Goal: Task Accomplishment & Management: Manage account settings

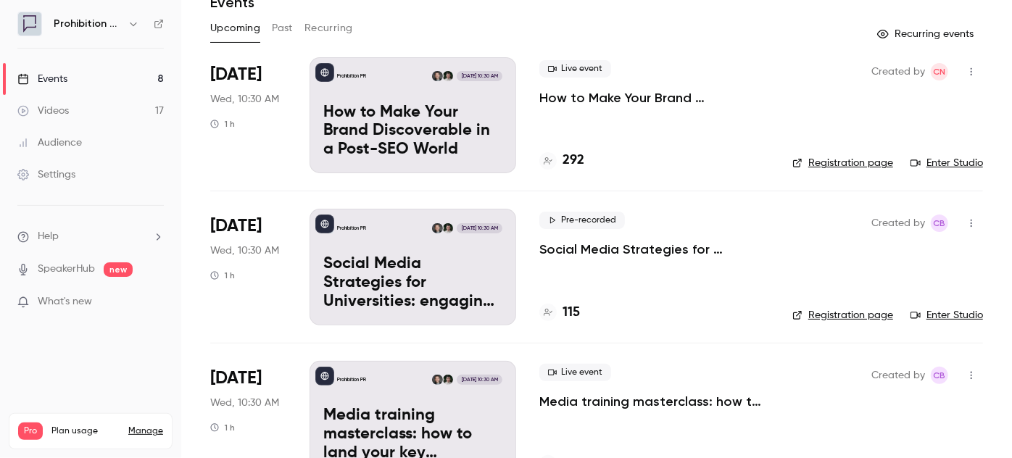
scroll to position [65, 0]
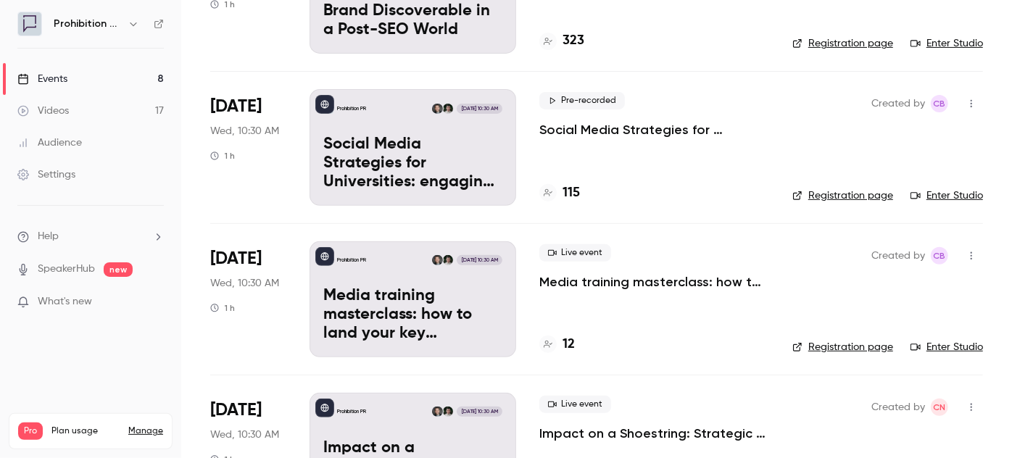
scroll to position [12, 0]
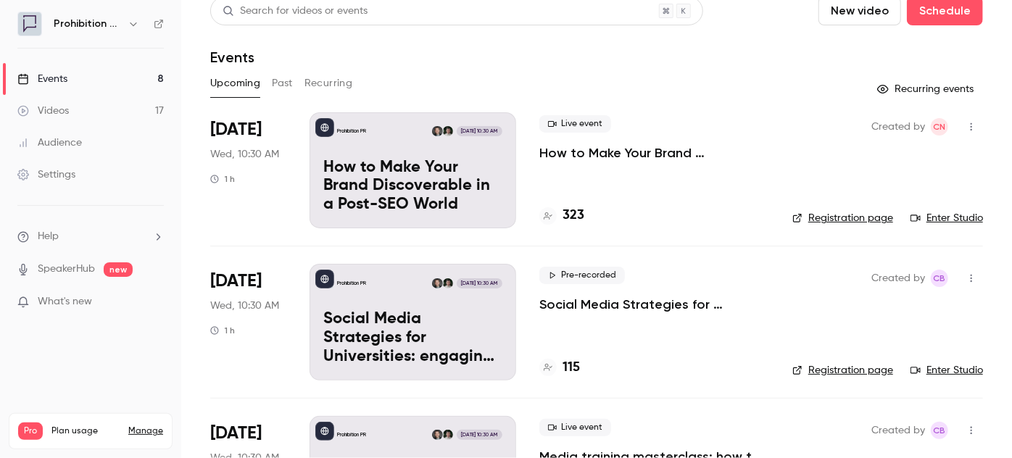
click at [646, 146] on p "How to Make Your Brand Discoverable in a Post-SEO World" at bounding box center [654, 152] width 230 height 17
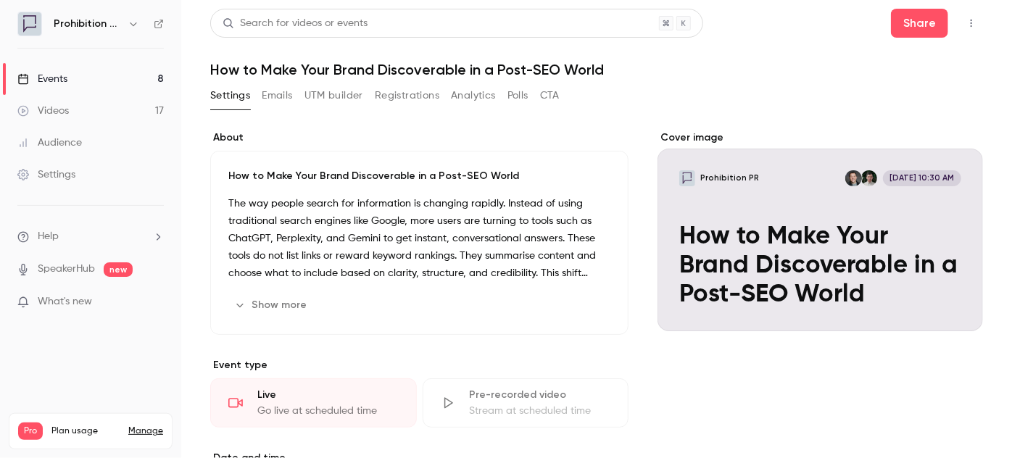
click at [367, 100] on div "Settings Emails UTM builder Registrations Analytics Polls CTA" at bounding box center [384, 95] width 349 height 23
click at [386, 98] on button "Registrations" at bounding box center [407, 95] width 65 height 23
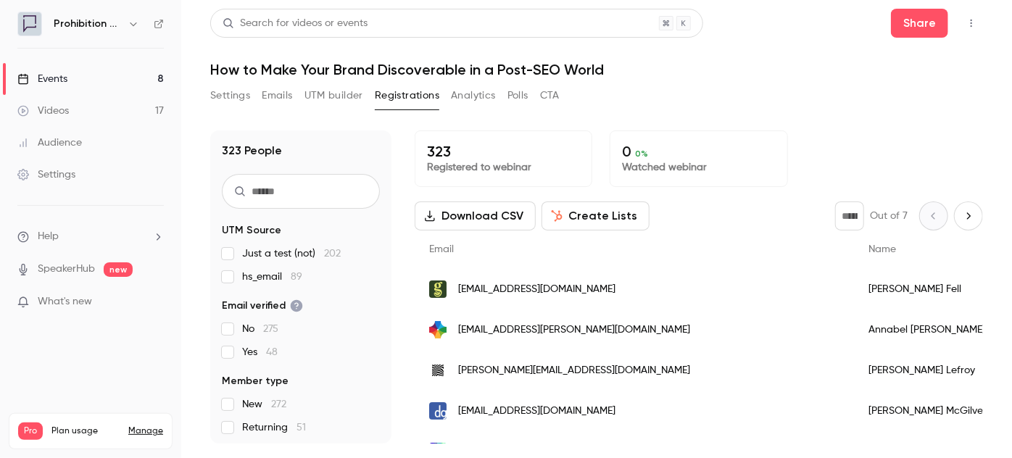
click at [590, 220] on button "Create Lists" at bounding box center [595, 216] width 108 height 29
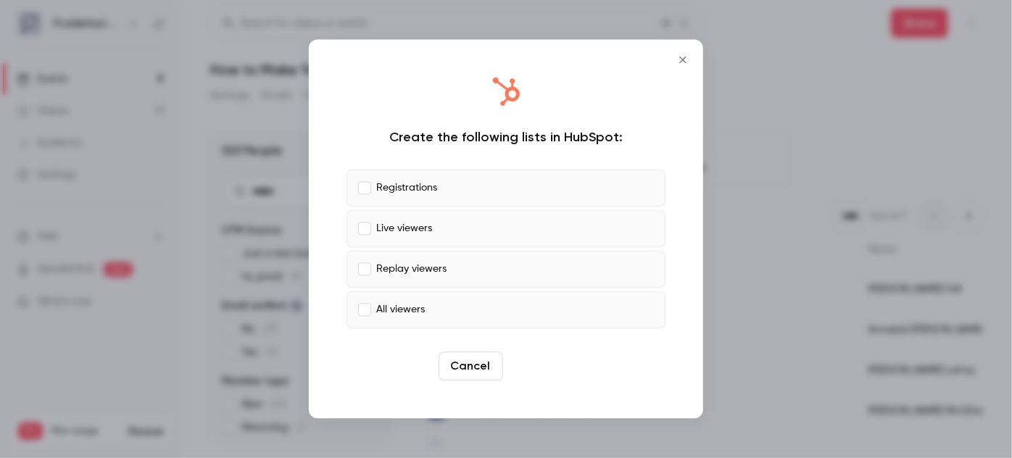
click at [528, 365] on button "Create" at bounding box center [541, 366] width 65 height 29
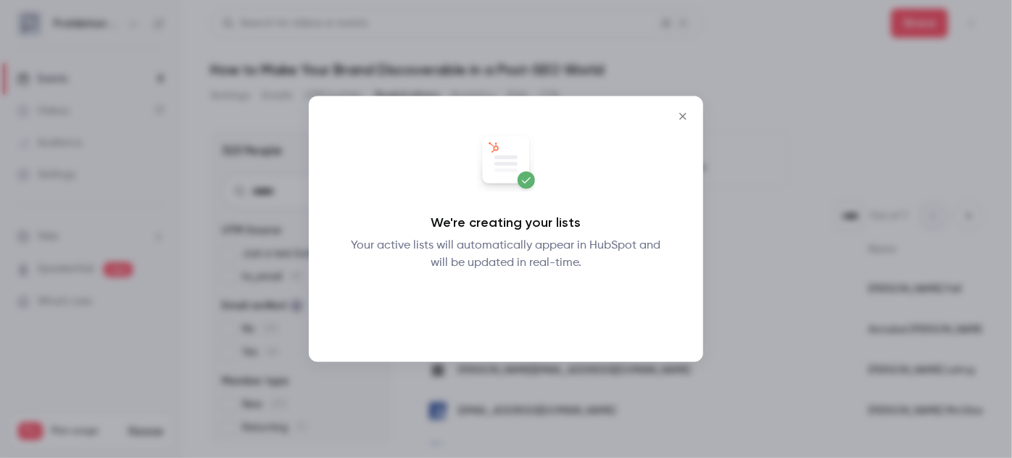
click at [521, 309] on button "Okay" at bounding box center [506, 310] width 53 height 29
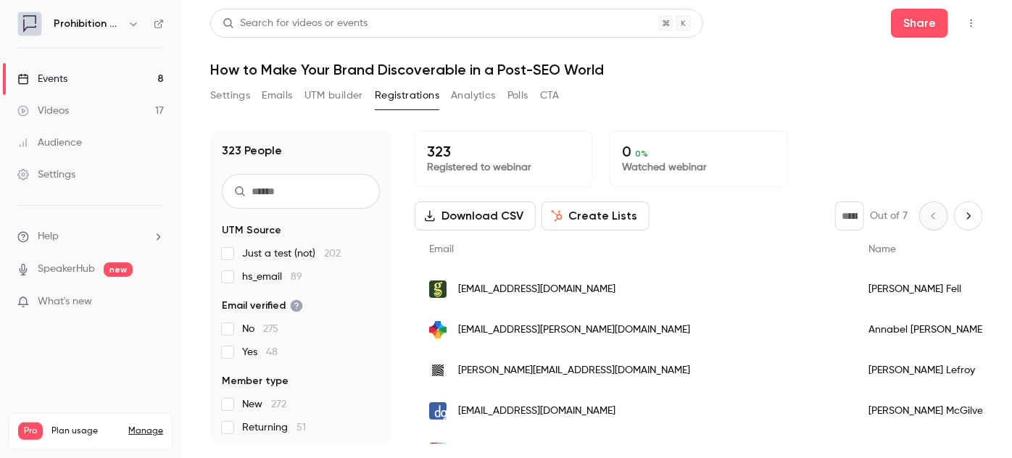
click at [235, 101] on button "Settings" at bounding box center [230, 95] width 40 height 23
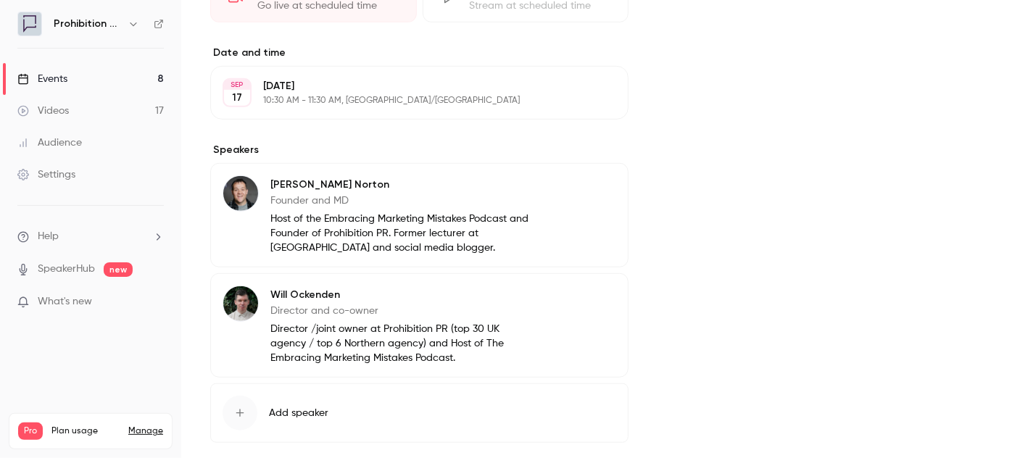
scroll to position [477, 0]
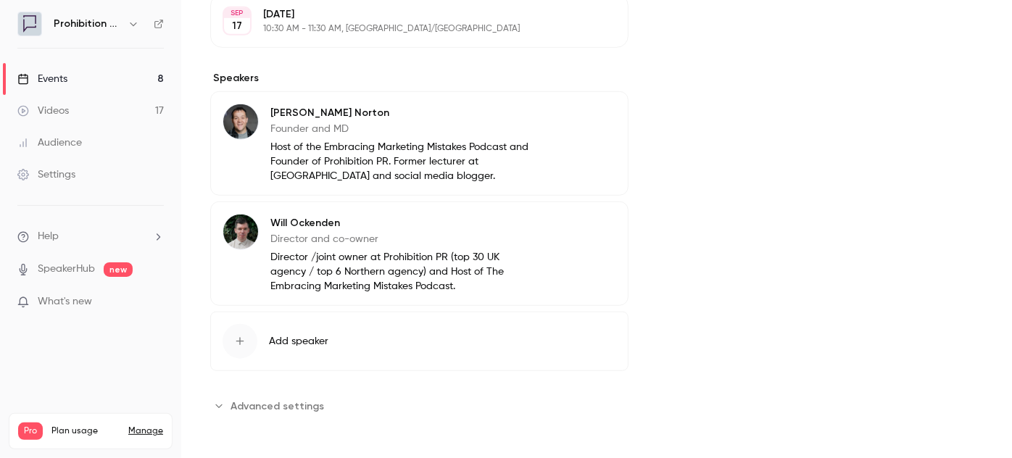
click at [290, 394] on button "Advanced settings" at bounding box center [271, 405] width 122 height 23
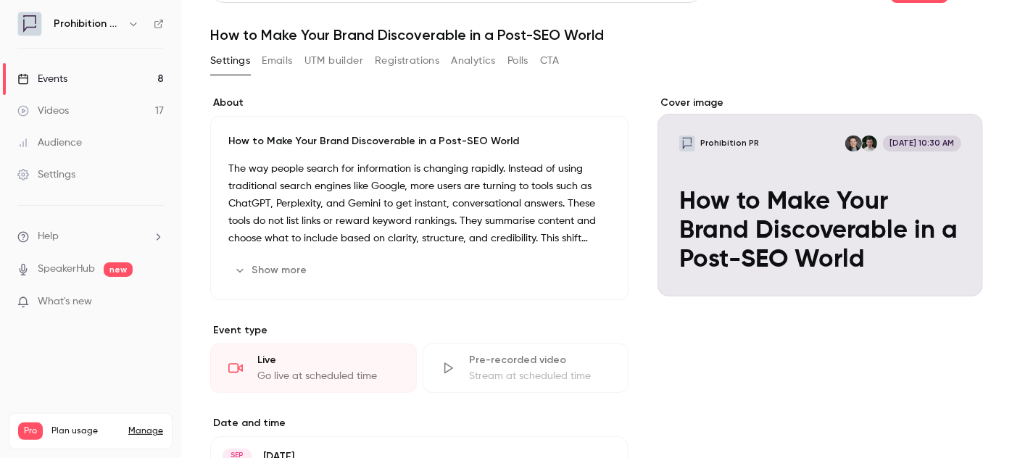
scroll to position [0, 0]
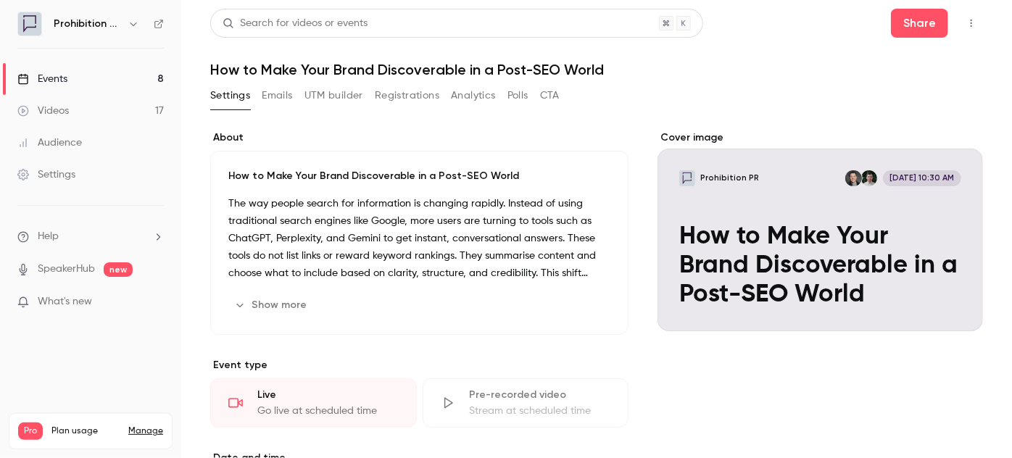
click at [104, 80] on link "Events 8" at bounding box center [90, 79] width 181 height 32
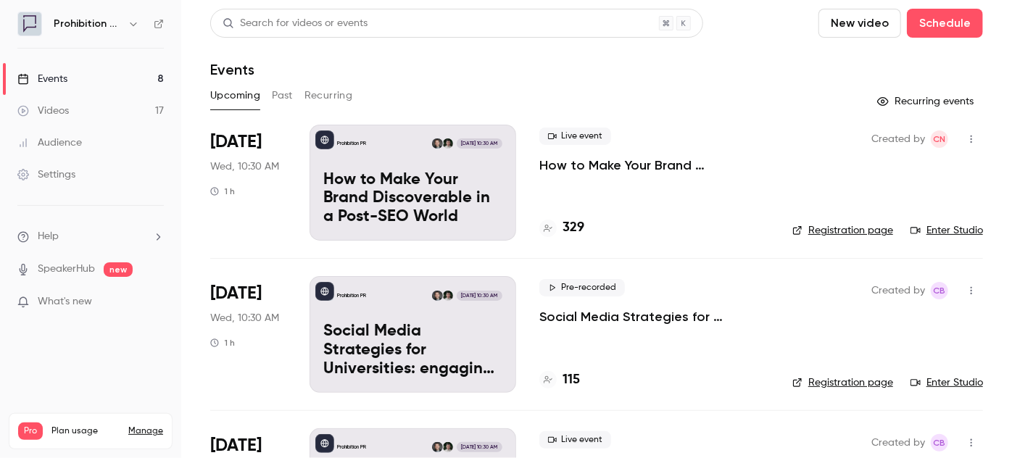
click at [965, 137] on icon "button" at bounding box center [971, 139] width 12 height 10
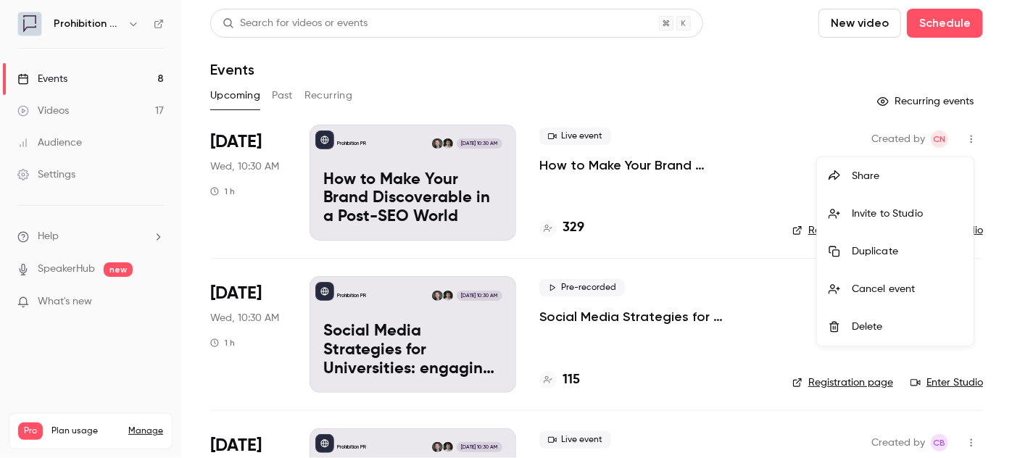
click at [631, 170] on div at bounding box center [506, 229] width 1012 height 458
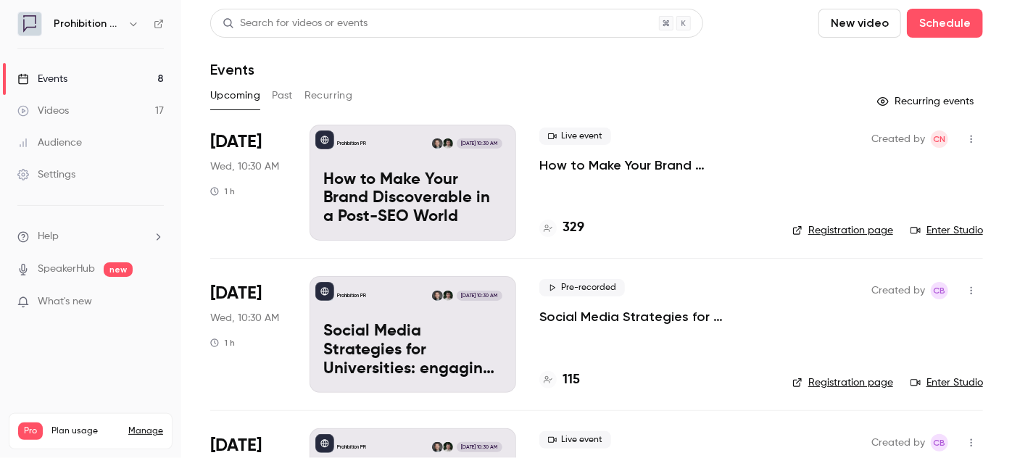
click at [631, 170] on p "How to Make Your Brand Discoverable in a Post-SEO World" at bounding box center [654, 165] width 230 height 17
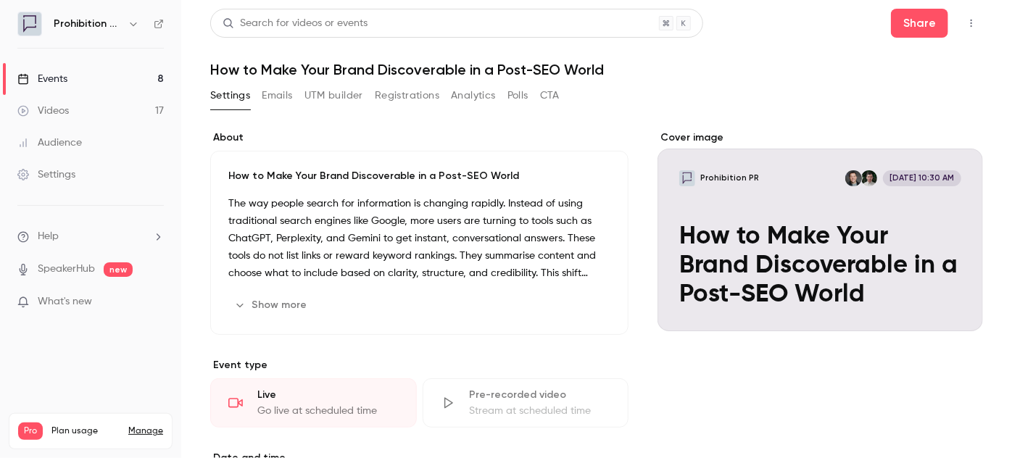
click at [965, 25] on icon "button" at bounding box center [971, 23] width 12 height 10
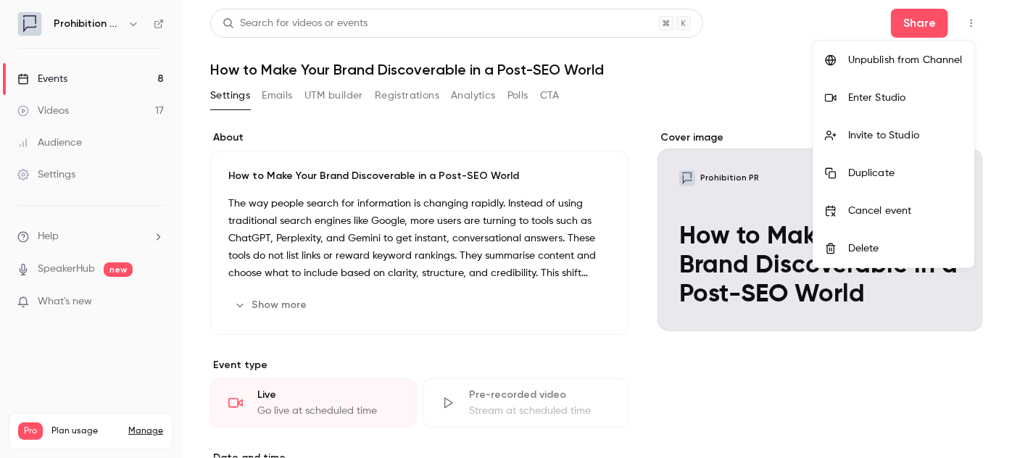
click at [408, 212] on div at bounding box center [506, 229] width 1012 height 458
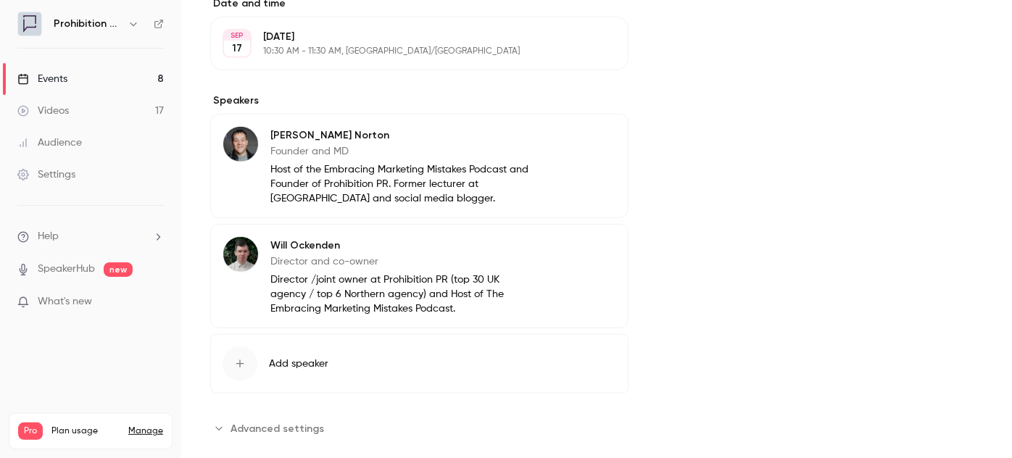
scroll to position [477, 0]
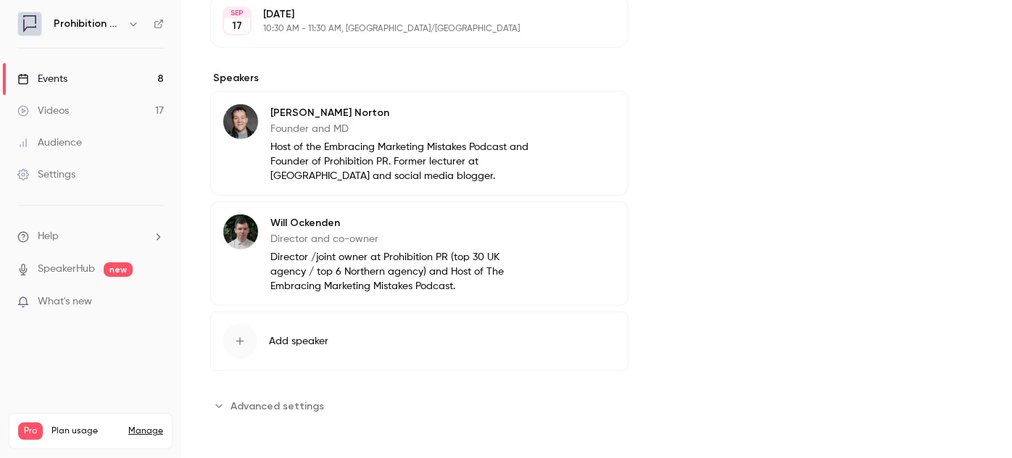
click at [294, 401] on span "Advanced settings" at bounding box center [277, 406] width 94 height 15
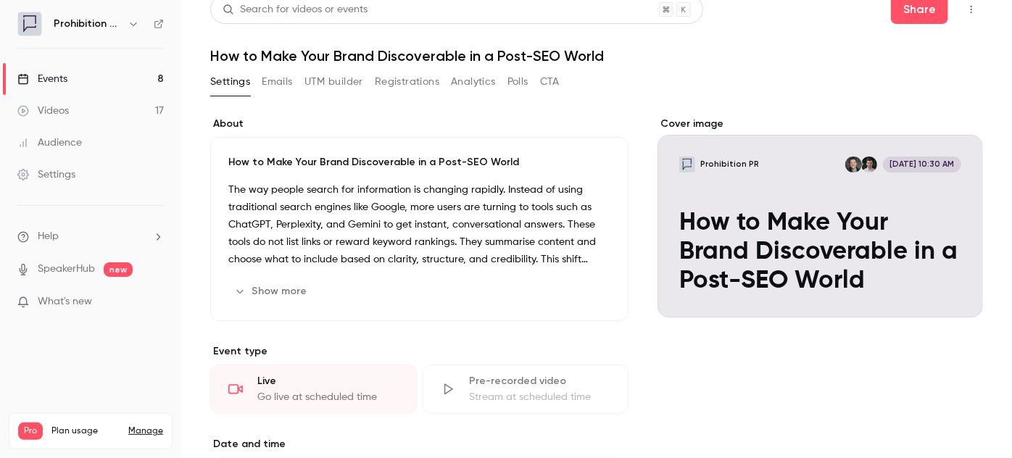
scroll to position [0, 0]
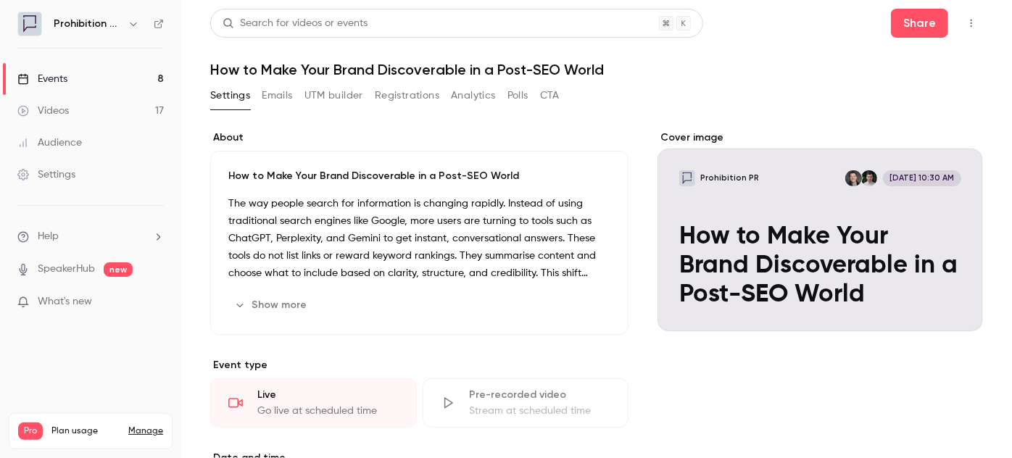
click at [280, 96] on button "Emails" at bounding box center [277, 95] width 30 height 23
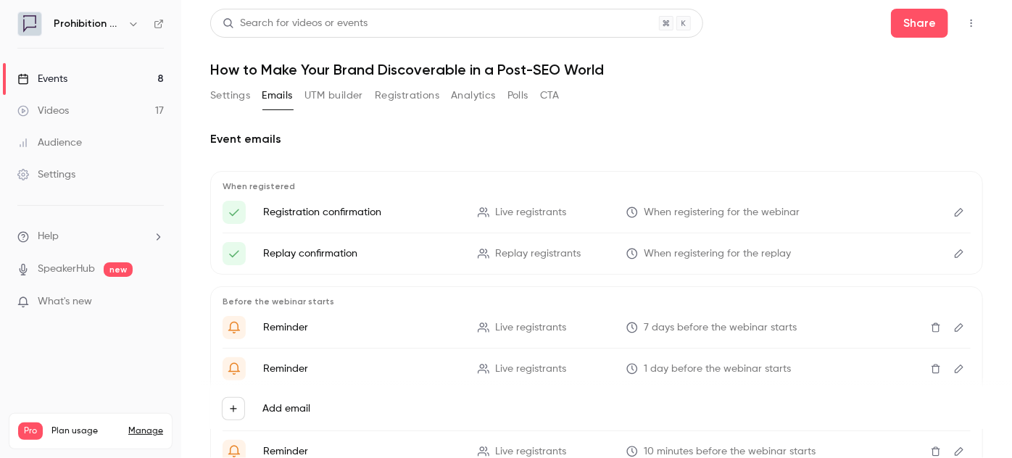
click at [342, 94] on button "UTM builder" at bounding box center [333, 95] width 59 height 23
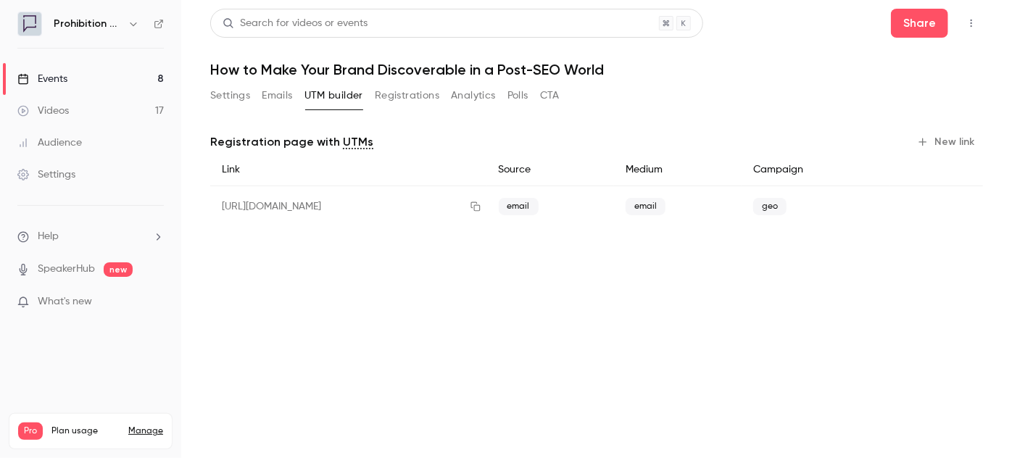
click at [393, 95] on button "Registrations" at bounding box center [407, 95] width 65 height 23
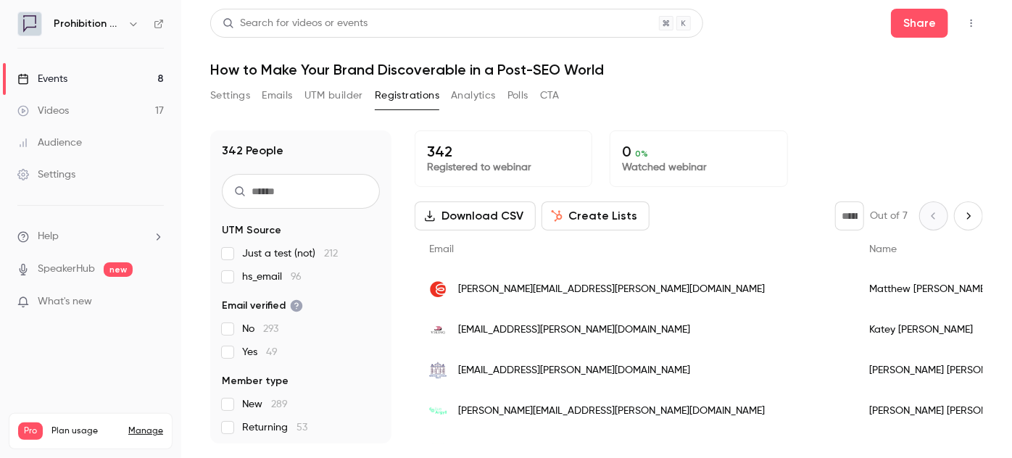
click at [489, 96] on button "Analytics" at bounding box center [473, 95] width 45 height 23
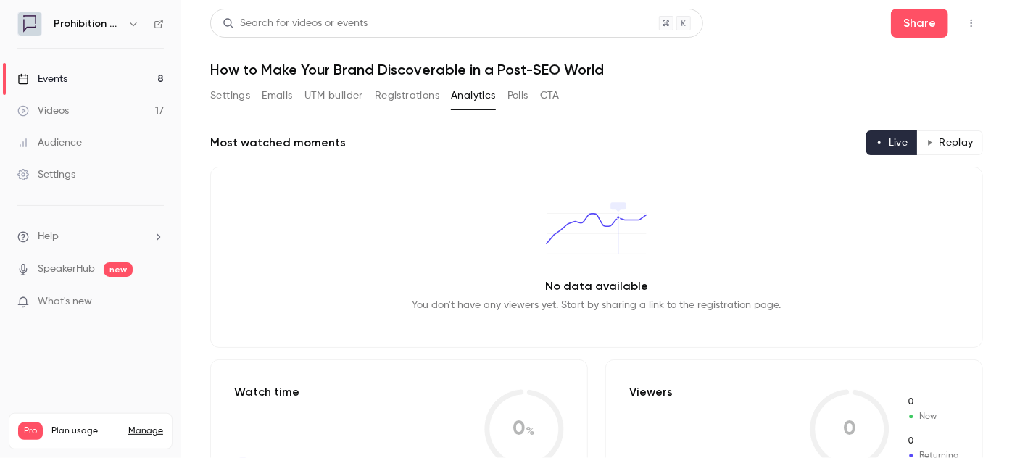
click at [522, 97] on button "Polls" at bounding box center [517, 95] width 21 height 23
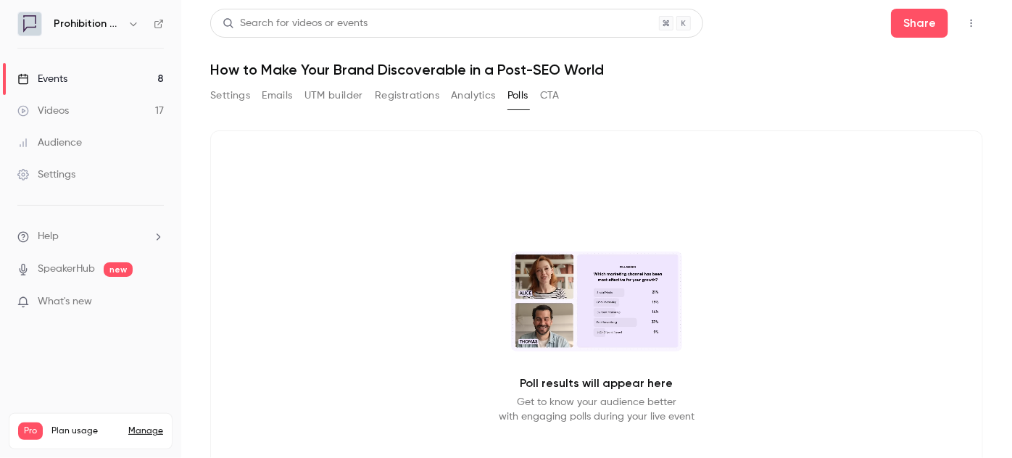
click at [554, 94] on button "CTA" at bounding box center [550, 95] width 20 height 23
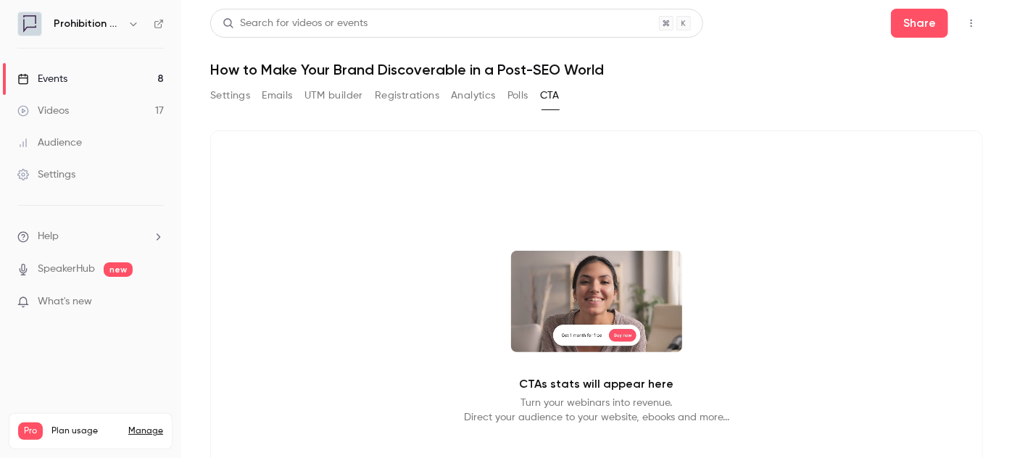
click at [88, 80] on link "Events 8" at bounding box center [90, 79] width 181 height 32
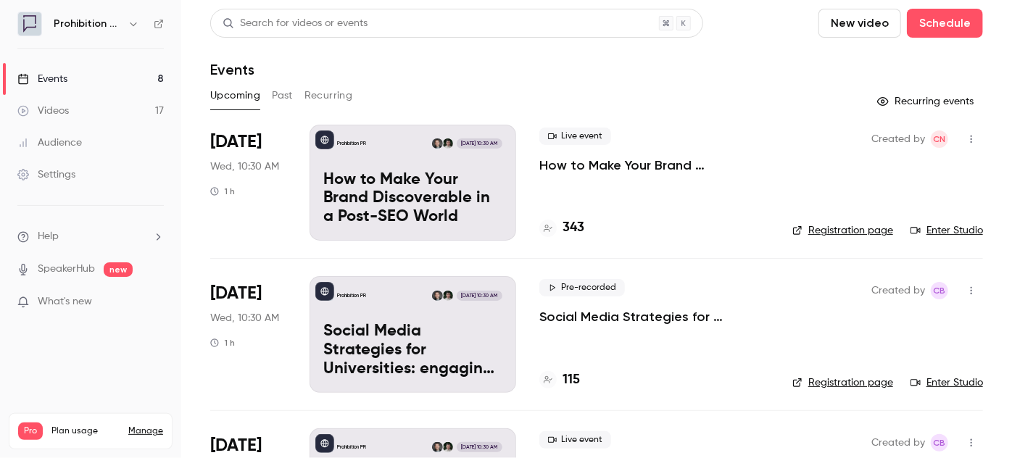
click at [87, 268] on link "SpeakerHub" at bounding box center [66, 269] width 57 height 15
click at [593, 171] on p "How to Make Your Brand Discoverable in a Post-SEO World" at bounding box center [654, 165] width 230 height 17
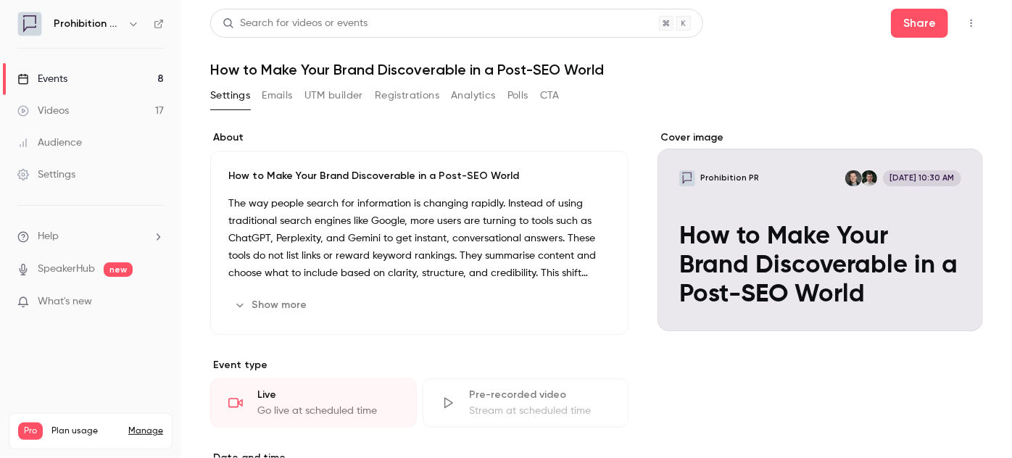
scroll to position [65, 0]
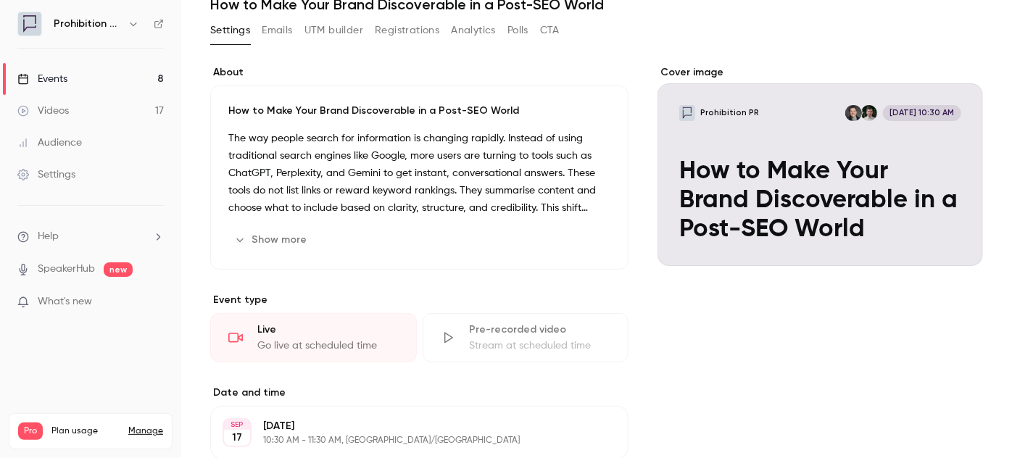
click at [295, 243] on button "Show more" at bounding box center [271, 239] width 87 height 23
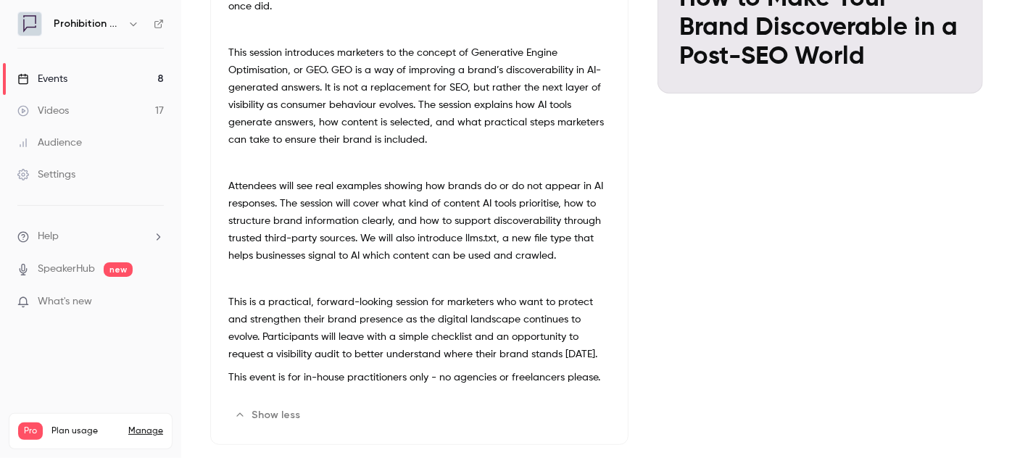
scroll to position [395, 0]
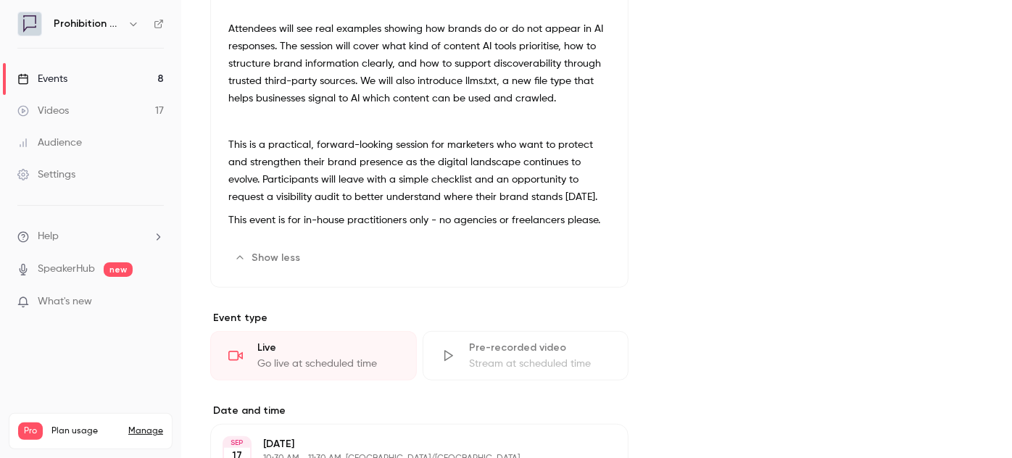
click at [577, 255] on button "Edit" at bounding box center [583, 257] width 53 height 23
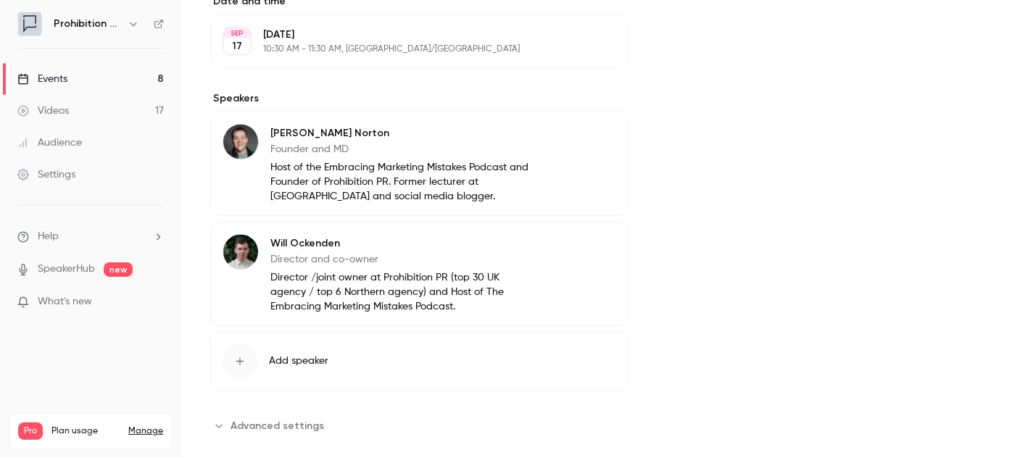
scroll to position [1048, 0]
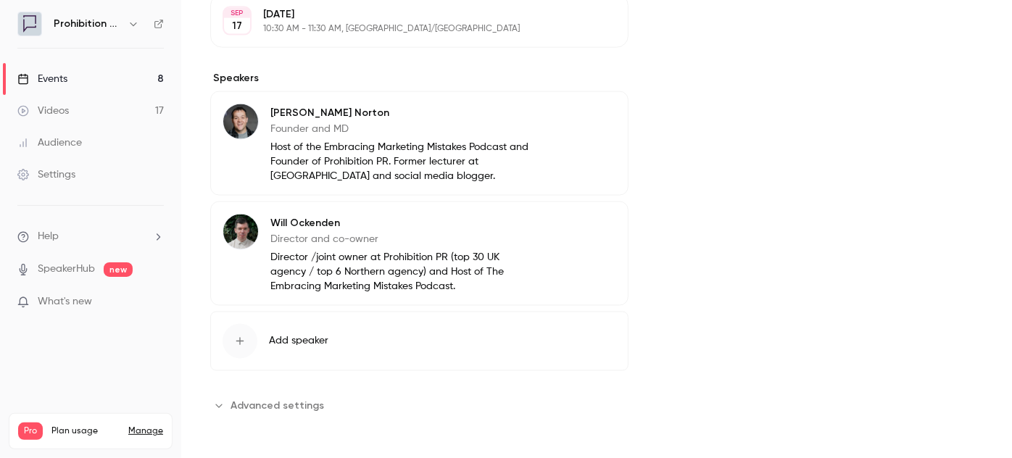
click at [226, 410] on button "Advanced settings" at bounding box center [271, 405] width 122 height 23
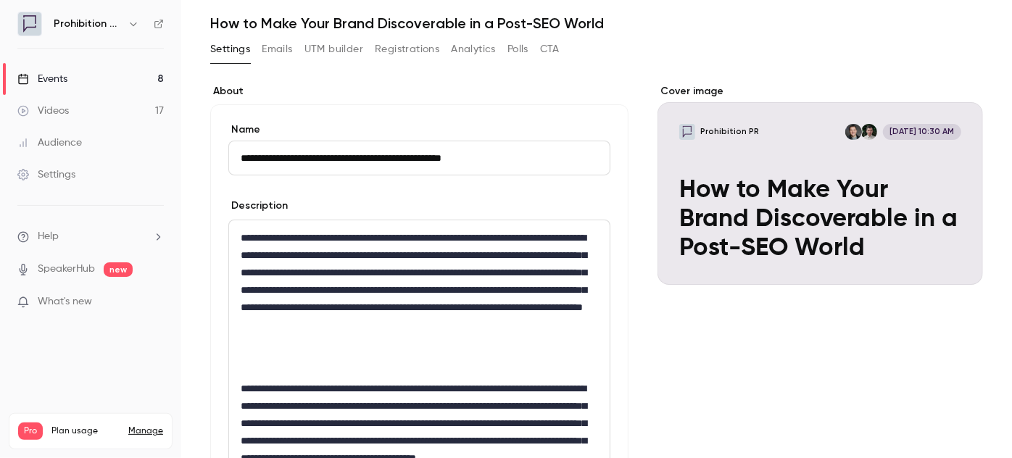
scroll to position [0, 0]
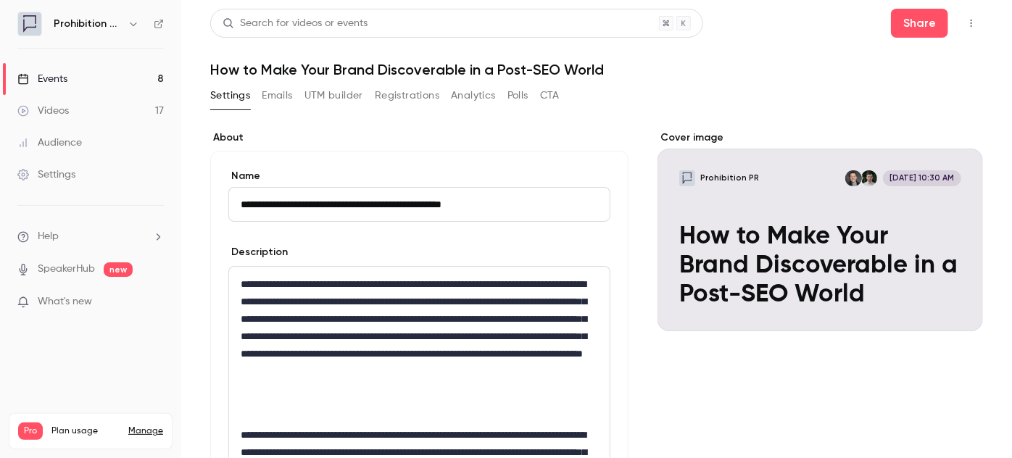
click at [965, 22] on icon "button" at bounding box center [971, 23] width 12 height 10
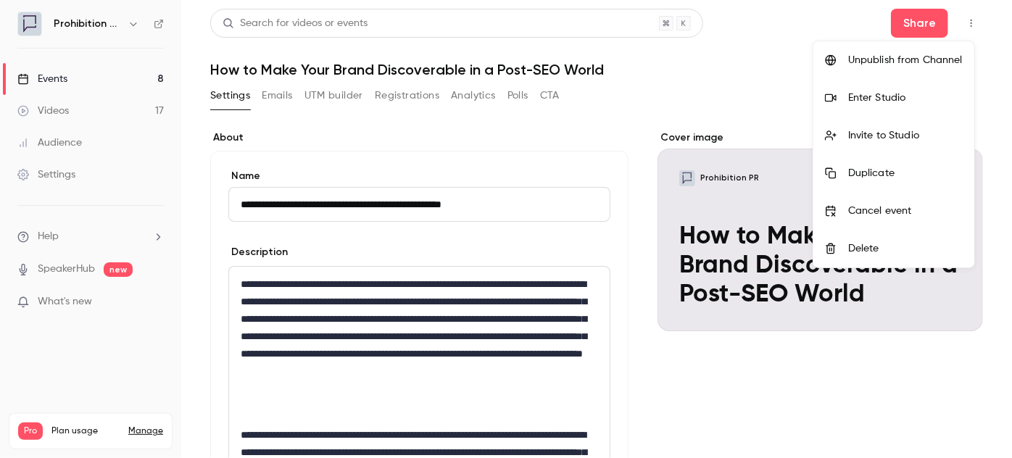
click at [83, 234] on div at bounding box center [506, 229] width 1012 height 458
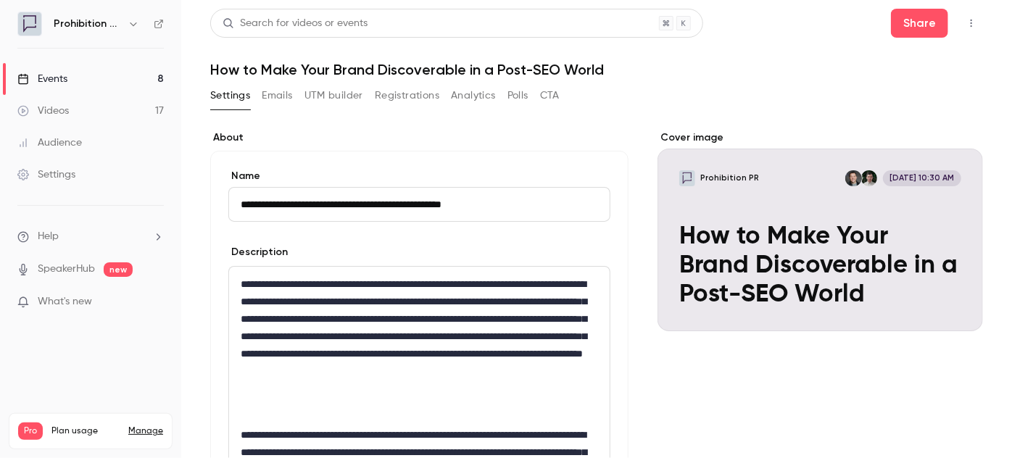
click at [117, 239] on li "Help" at bounding box center [90, 236] width 146 height 15
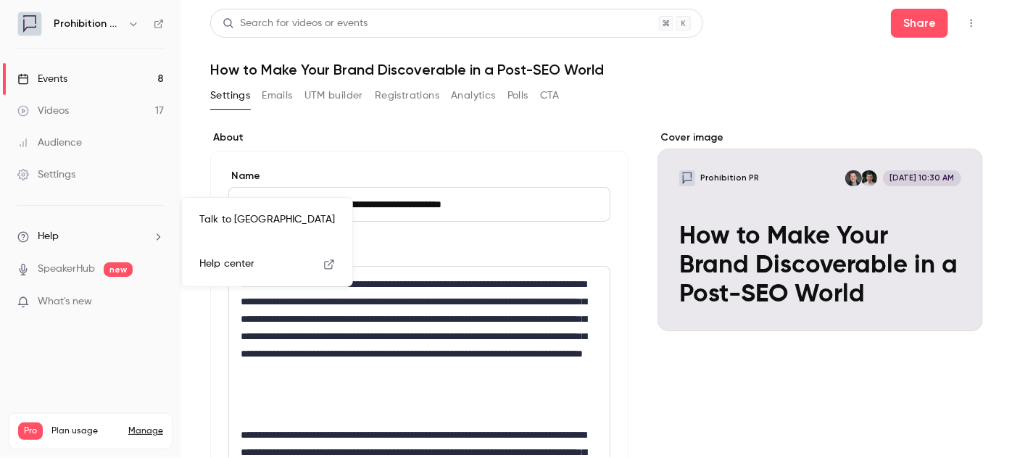
click at [233, 220] on link "Talk to us" at bounding box center [267, 220] width 159 height 38
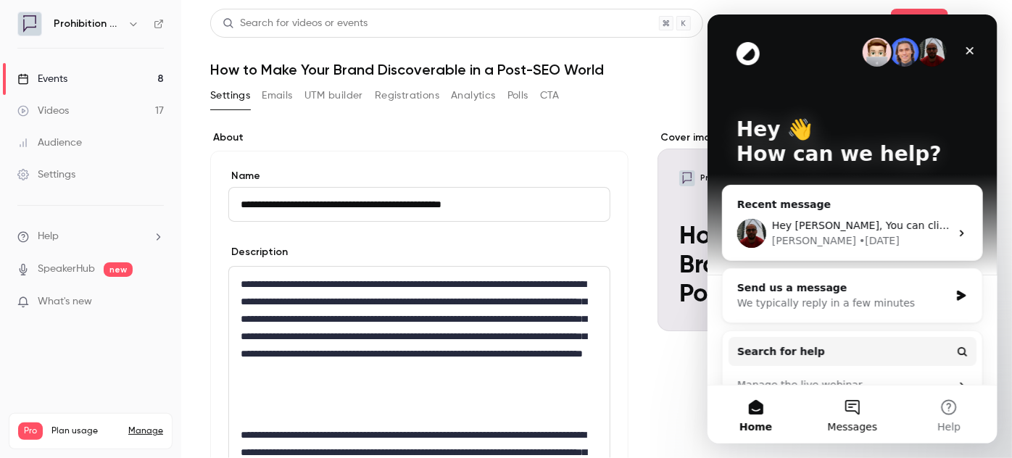
click at [852, 409] on button "Messages" at bounding box center [851, 415] width 96 height 58
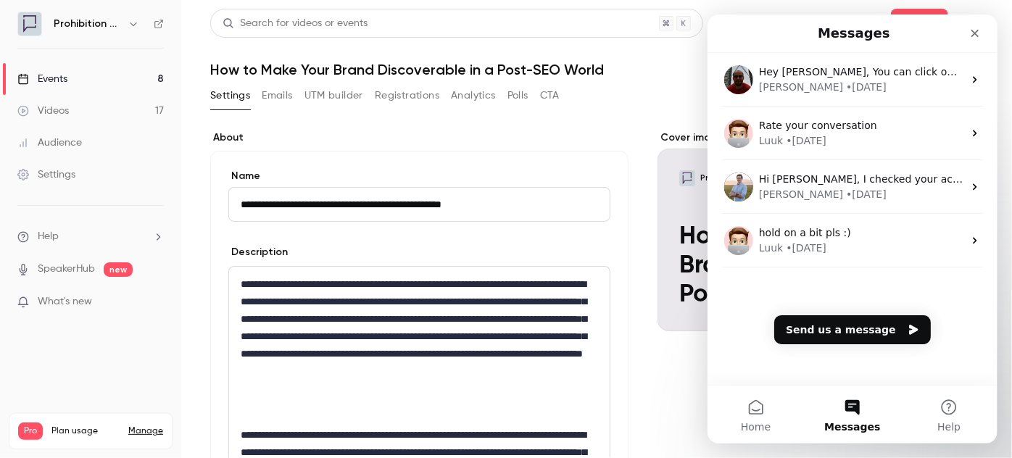
click at [848, 413] on button "Messages" at bounding box center [851, 415] width 96 height 58
click at [846, 338] on button "Send us a message" at bounding box center [851, 329] width 157 height 29
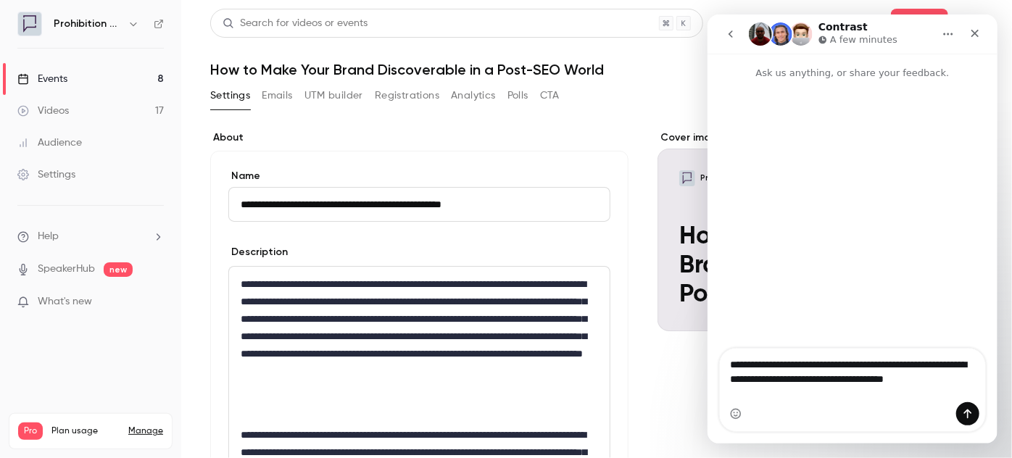
type textarea "**********"
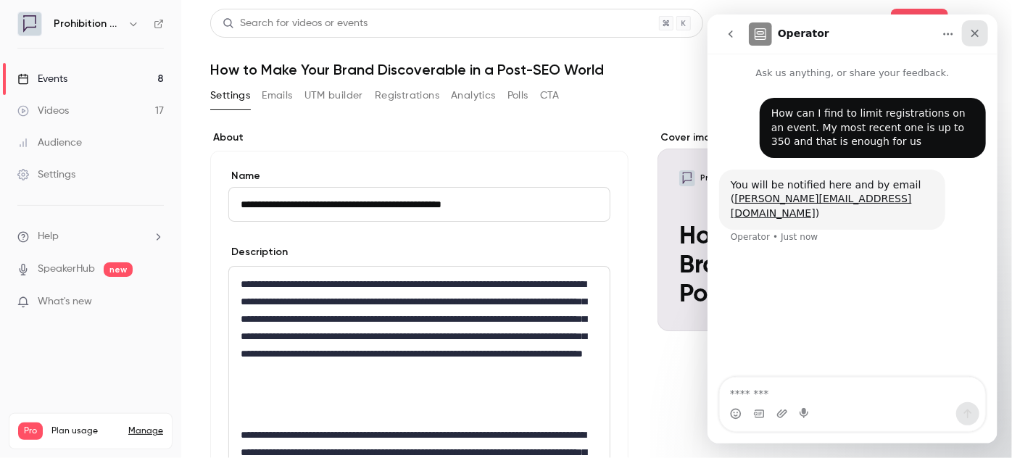
click at [974, 33] on icon "Close" at bounding box center [975, 34] width 8 height 8
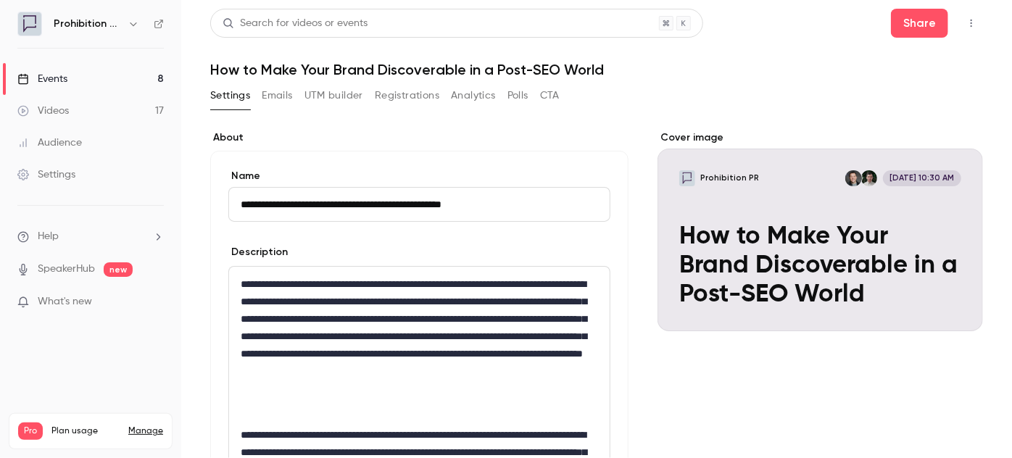
click at [960, 28] on button "button" at bounding box center [971, 23] width 23 height 23
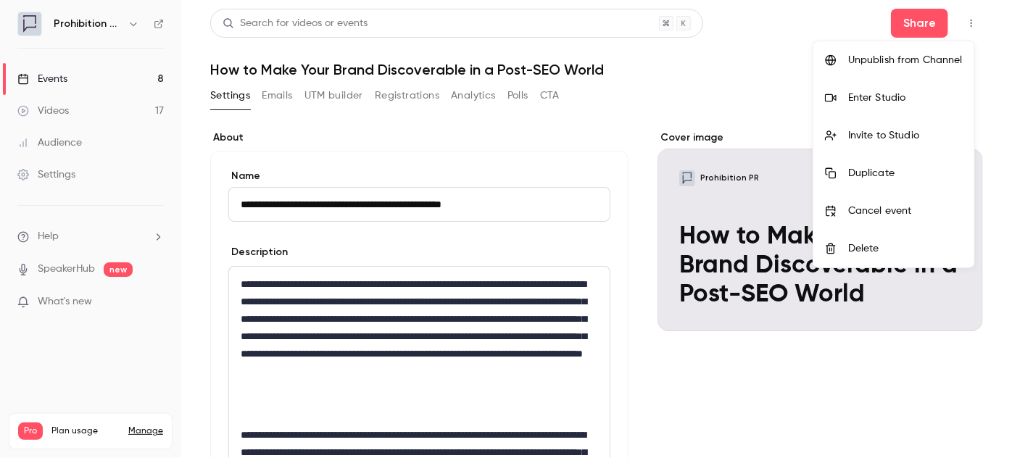
click at [883, 67] on li "Unpublish from Channel" at bounding box center [893, 60] width 161 height 38
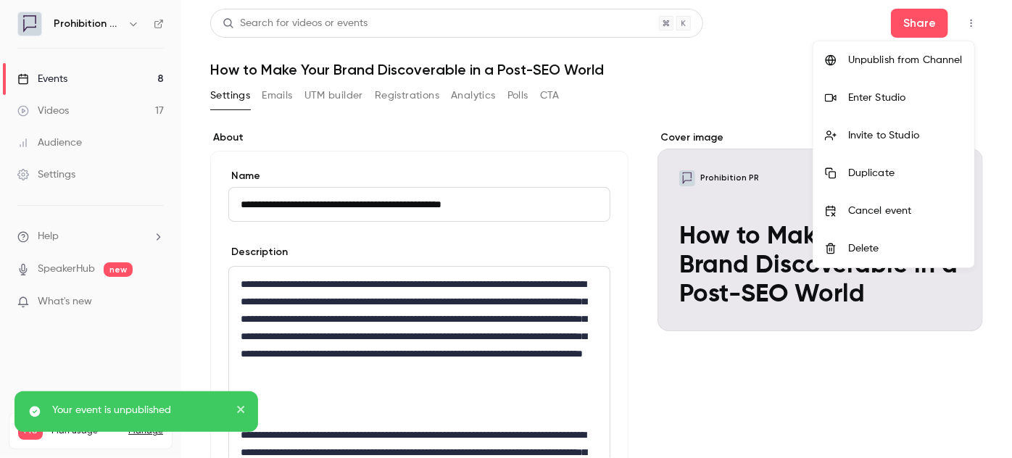
click at [242, 406] on icon "close" at bounding box center [241, 410] width 10 height 12
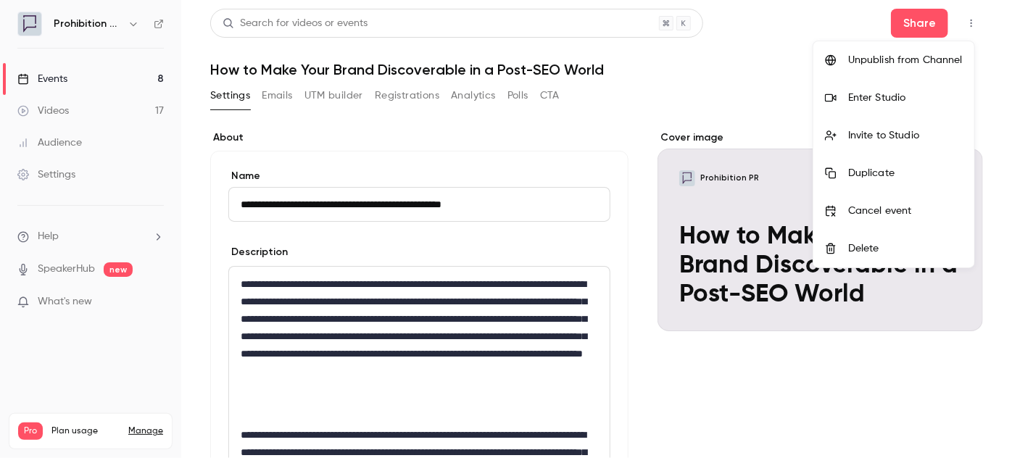
click at [292, 91] on div at bounding box center [506, 229] width 1012 height 458
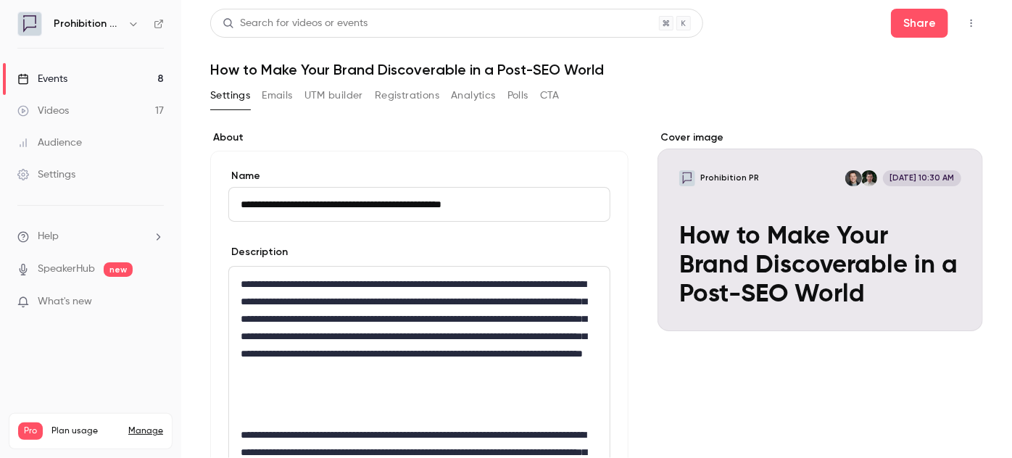
click at [288, 95] on button "Emails" at bounding box center [277, 95] width 30 height 23
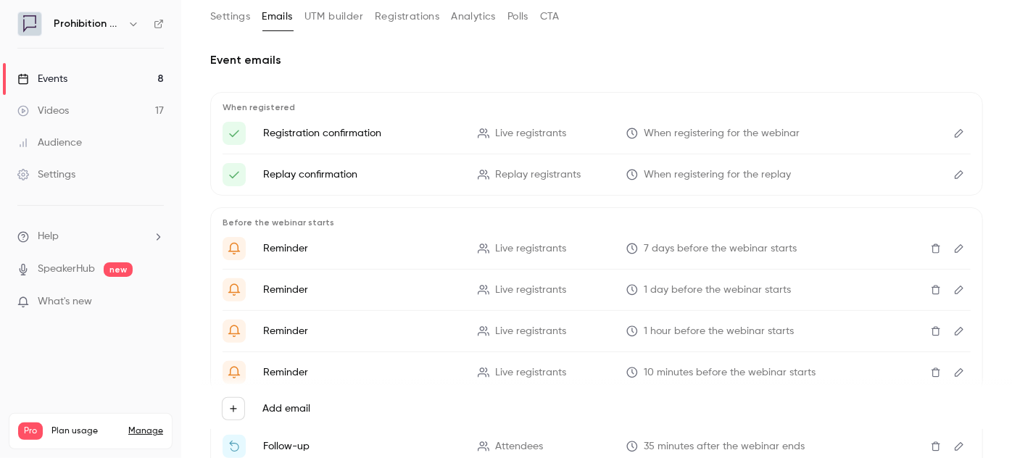
scroll to position [56, 0]
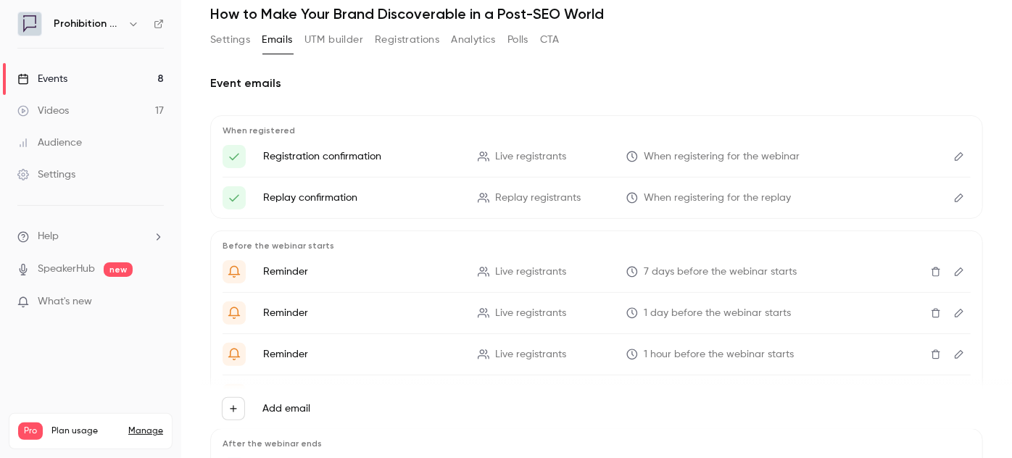
click at [953, 156] on icon "Edit" at bounding box center [959, 156] width 12 height 10
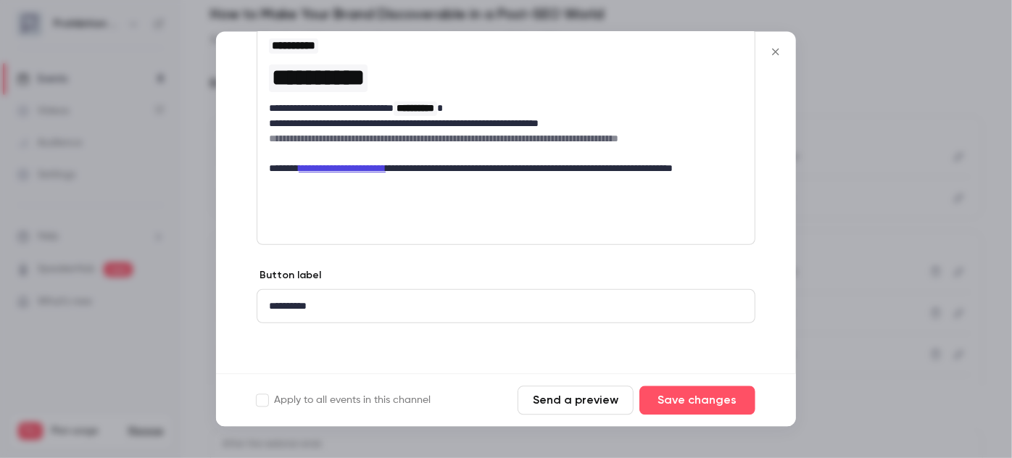
scroll to position [0, 0]
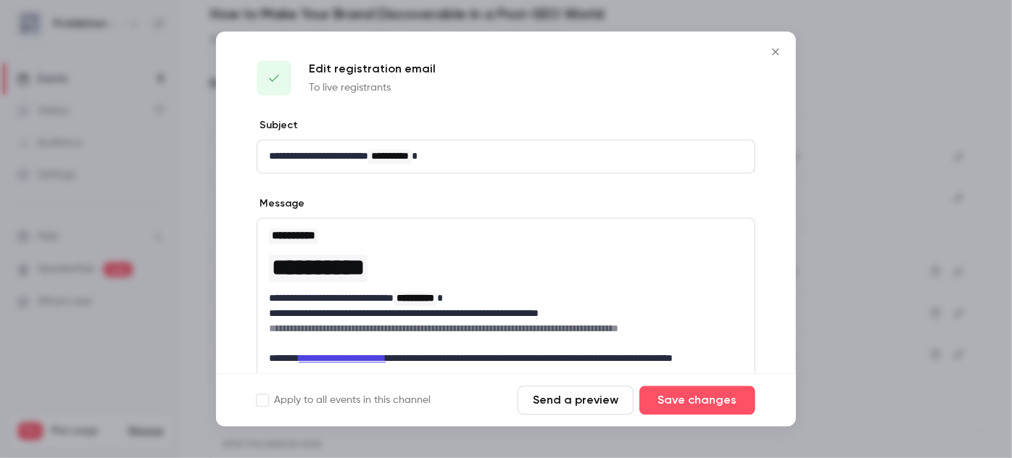
click at [775, 55] on icon "Close" at bounding box center [775, 52] width 17 height 12
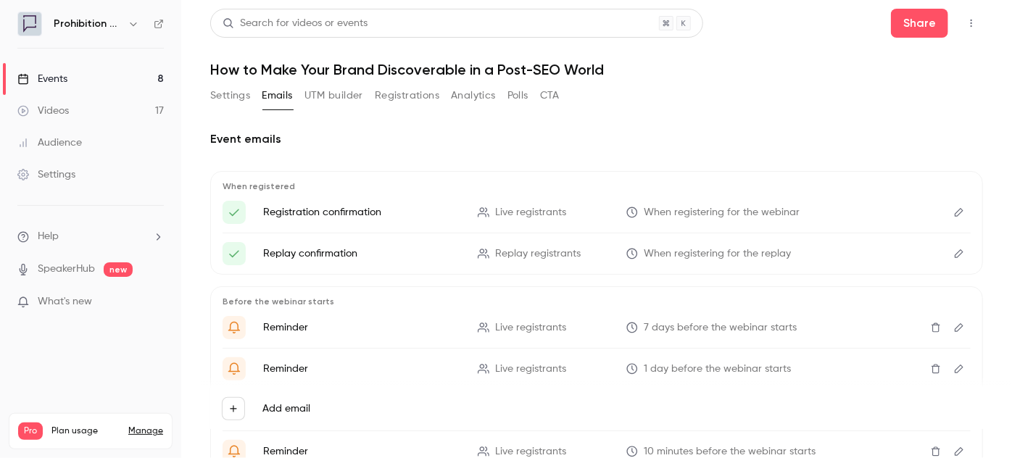
click at [54, 83] on div "Events" at bounding box center [42, 79] width 50 height 14
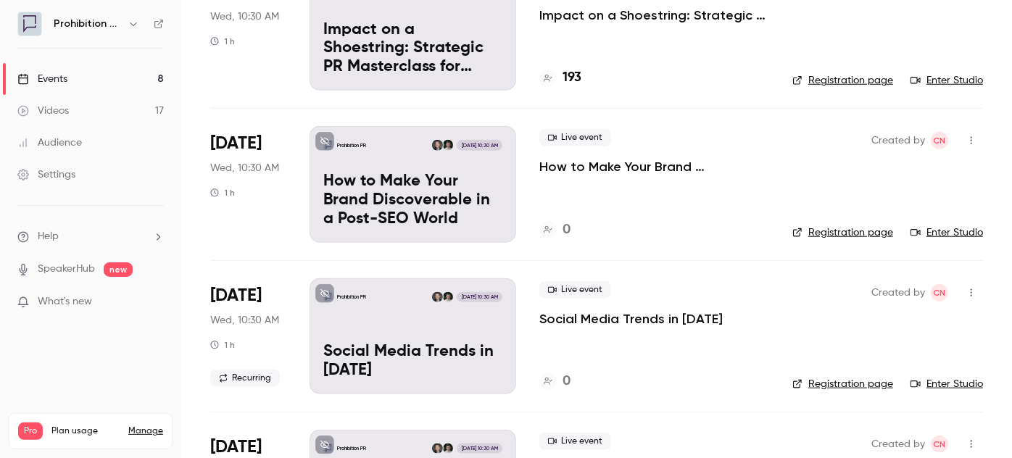
scroll to position [539, 0]
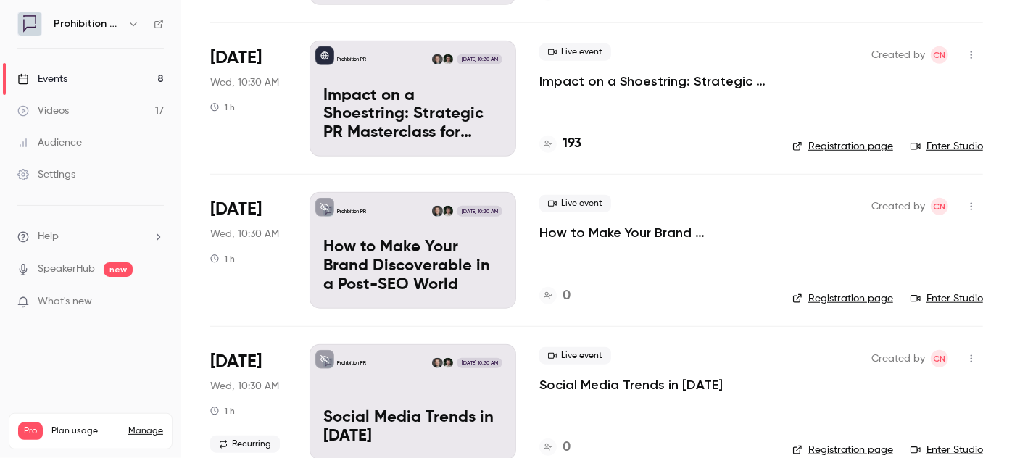
click at [636, 233] on p "How to Make Your Brand Discoverable in a Post-SEO World" at bounding box center [654, 232] width 230 height 17
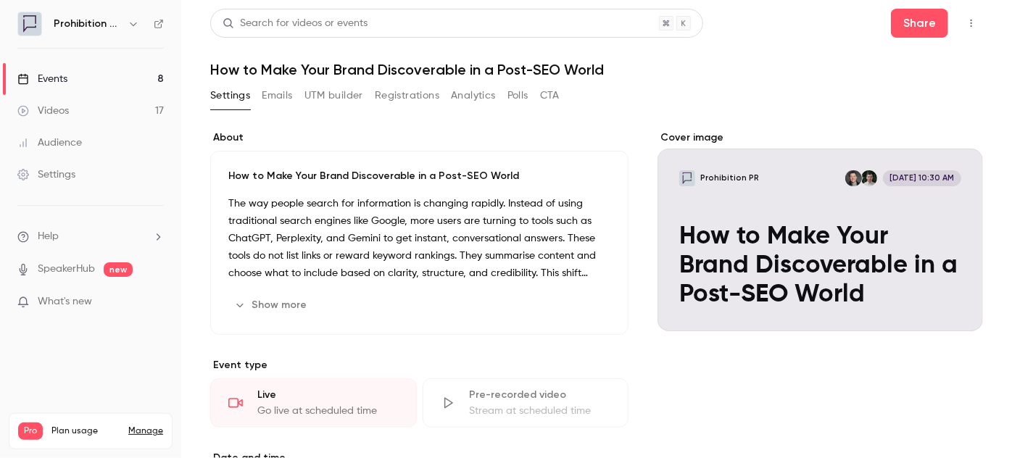
click at [965, 18] on icon "button" at bounding box center [971, 23] width 12 height 10
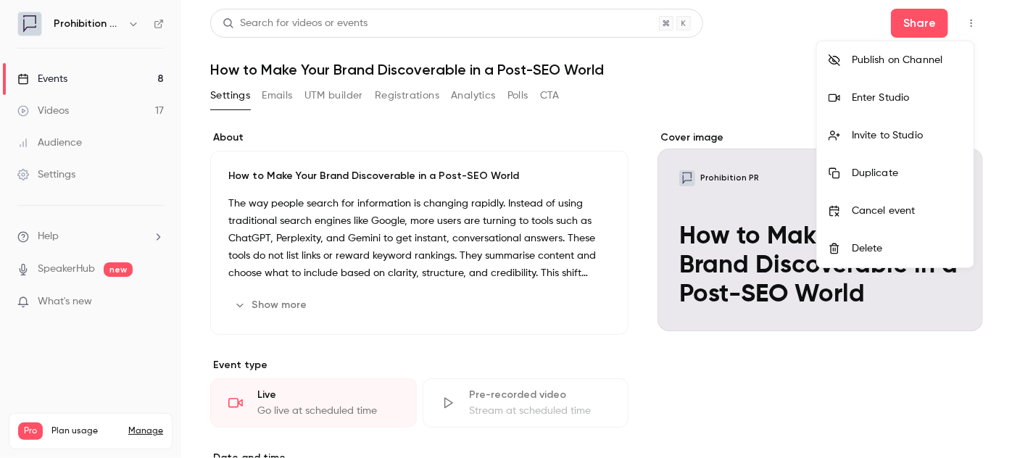
click at [936, 61] on div "Publish on Channel" at bounding box center [907, 60] width 110 height 14
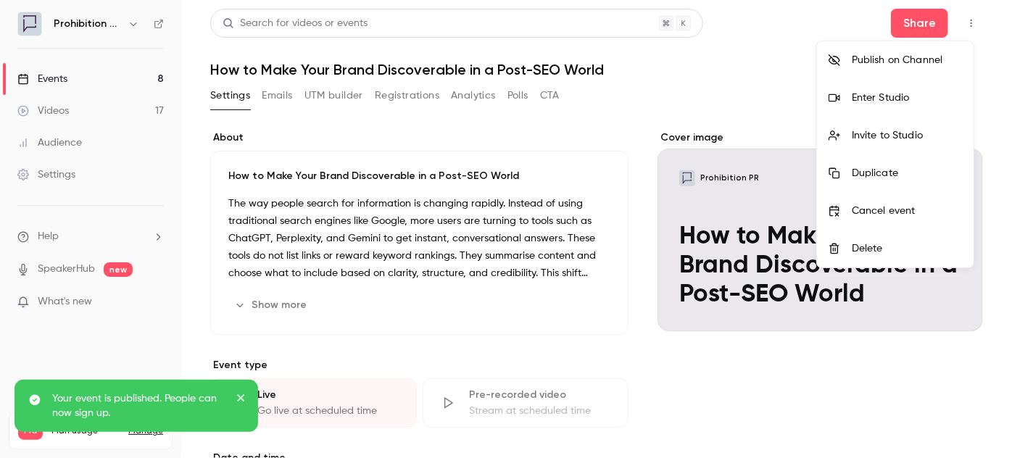
click at [239, 394] on icon "close" at bounding box center [241, 398] width 10 height 12
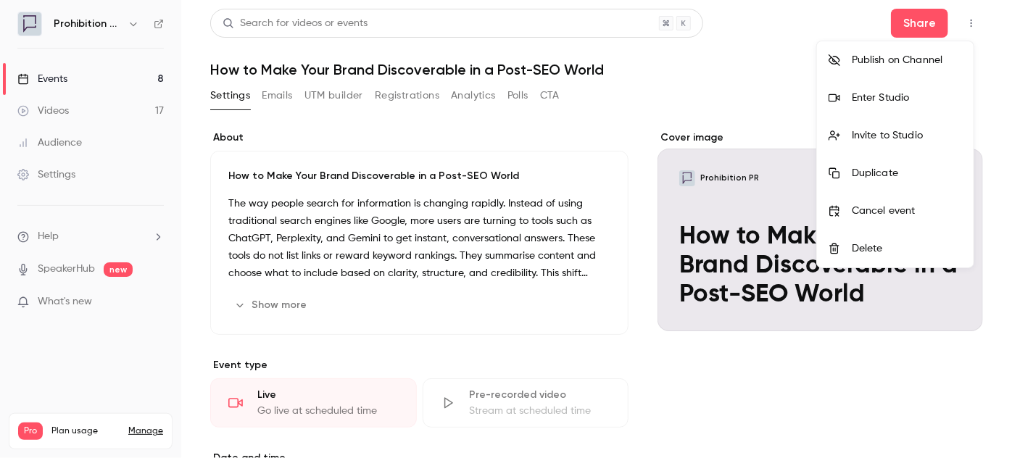
click at [897, 30] on div at bounding box center [506, 229] width 1012 height 458
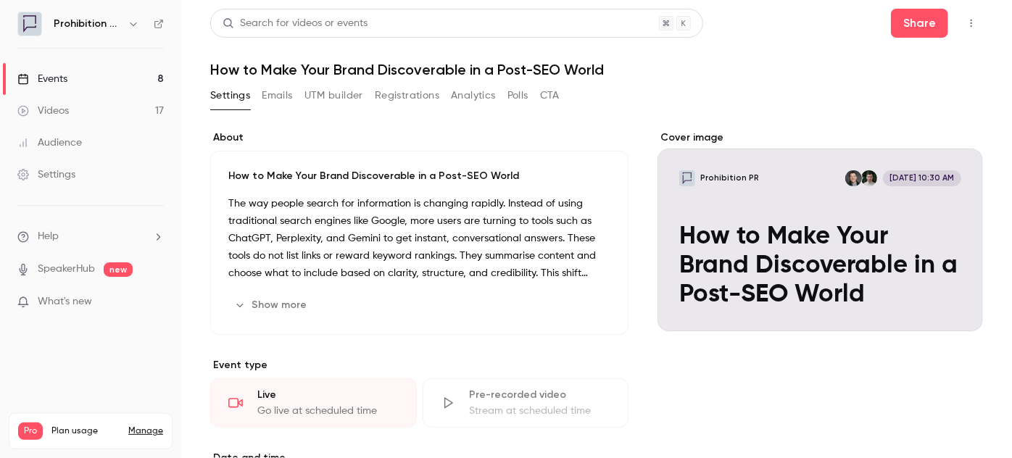
click at [897, 30] on button "Share" at bounding box center [919, 23] width 57 height 29
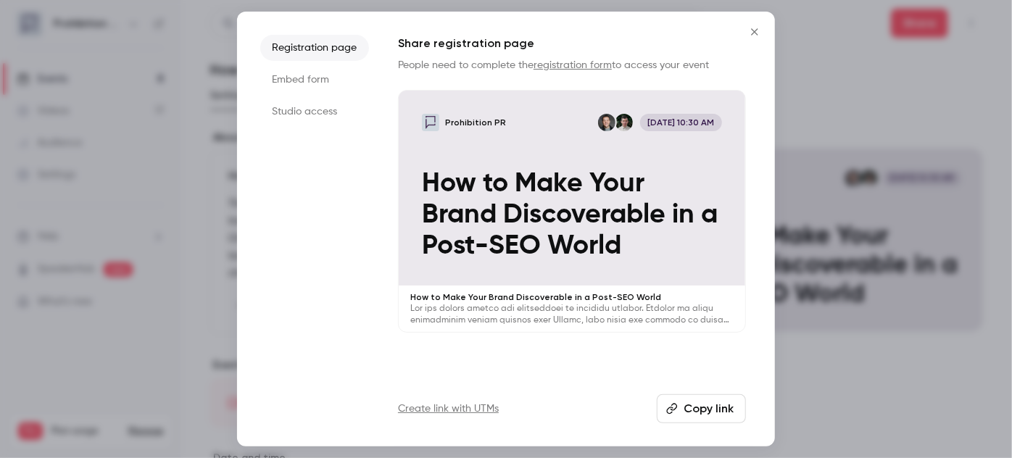
click at [692, 403] on button "Copy link" at bounding box center [701, 408] width 89 height 29
click at [753, 35] on icon "Close" at bounding box center [754, 32] width 17 height 12
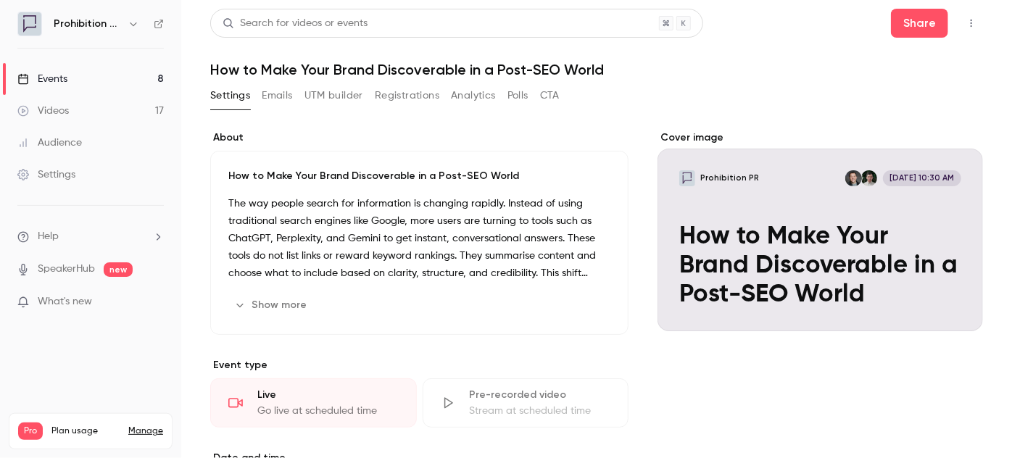
click at [44, 254] on ul "Help SpeakerHub new What's new" at bounding box center [90, 271] width 181 height 130
click at [46, 245] on ul "Help SpeakerHub new What's new" at bounding box center [90, 271] width 181 height 130
click at [48, 241] on span "Help" at bounding box center [48, 236] width 21 height 15
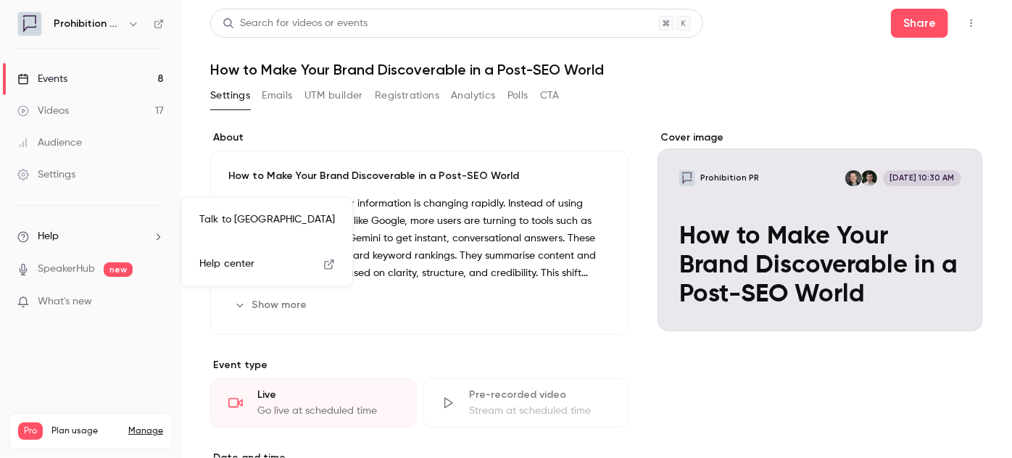
click at [224, 225] on link "Talk to us" at bounding box center [267, 220] width 159 height 38
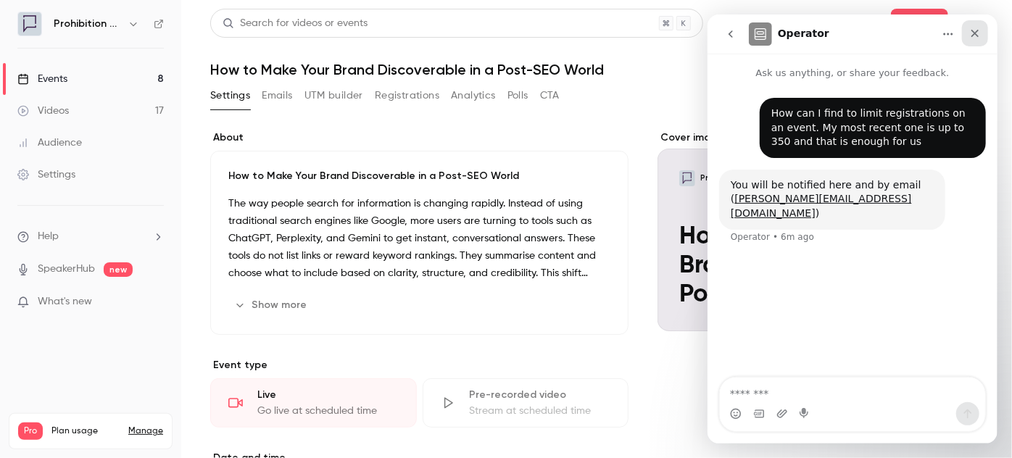
drag, startPoint x: 970, startPoint y: 30, endPoint x: 1648, endPoint y: 22, distance: 677.8
click at [970, 30] on icon "Close" at bounding box center [974, 34] width 12 height 12
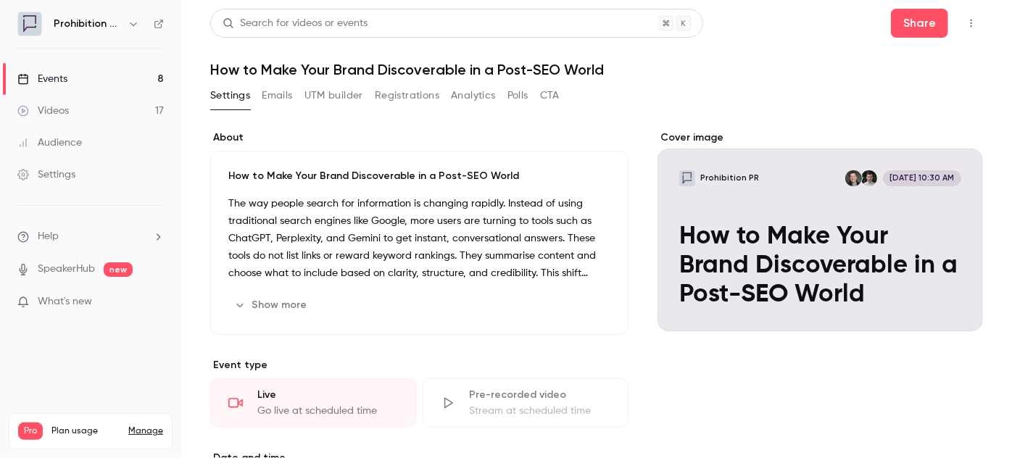
click at [88, 80] on link "Events 8" at bounding box center [90, 79] width 181 height 32
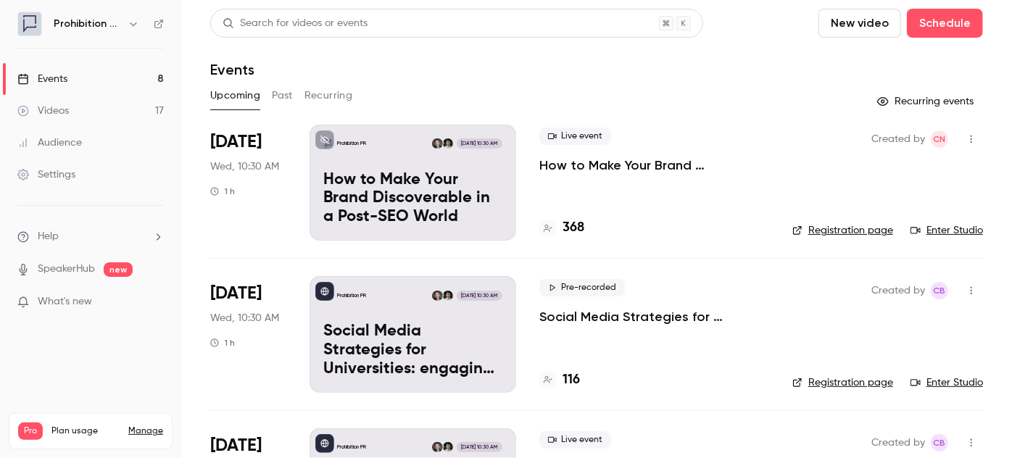
click at [156, 22] on icon at bounding box center [159, 24] width 10 height 10
click at [160, 30] on div "Prohibition PR" at bounding box center [90, 24] width 146 height 25
click at [153, 17] on div "Prohibition PR" at bounding box center [90, 24] width 146 height 25
click at [158, 20] on icon at bounding box center [158, 24] width 9 height 9
click at [94, 165] on link "Settings" at bounding box center [90, 175] width 181 height 32
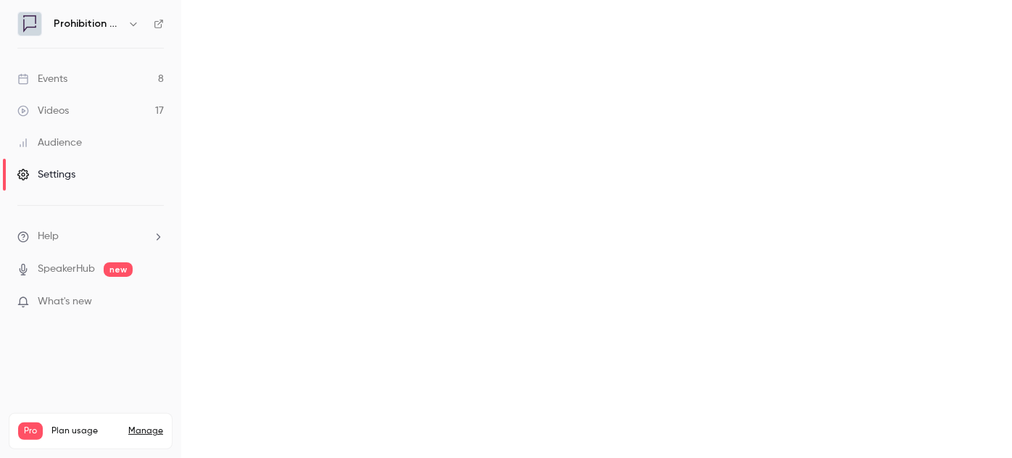
scroll to position [202, 0]
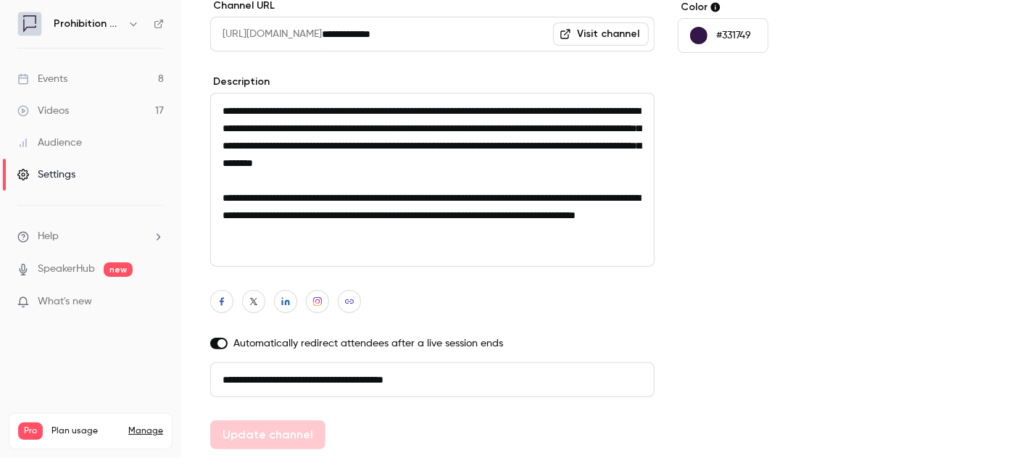
click at [90, 177] on link "Settings" at bounding box center [90, 175] width 181 height 32
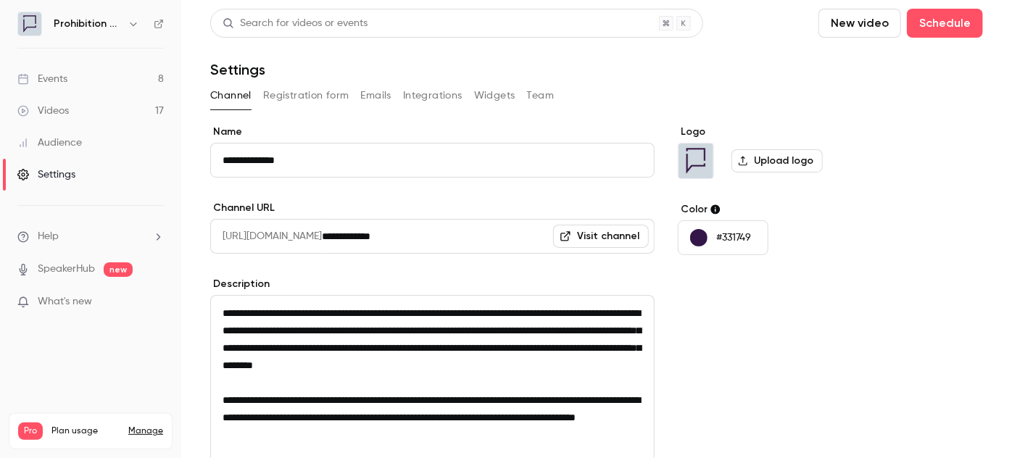
click at [315, 108] on div "Channel Registration form Emails Integrations Widgets Team" at bounding box center [596, 98] width 773 height 29
click at [317, 101] on button "Registration form" at bounding box center [306, 95] width 86 height 23
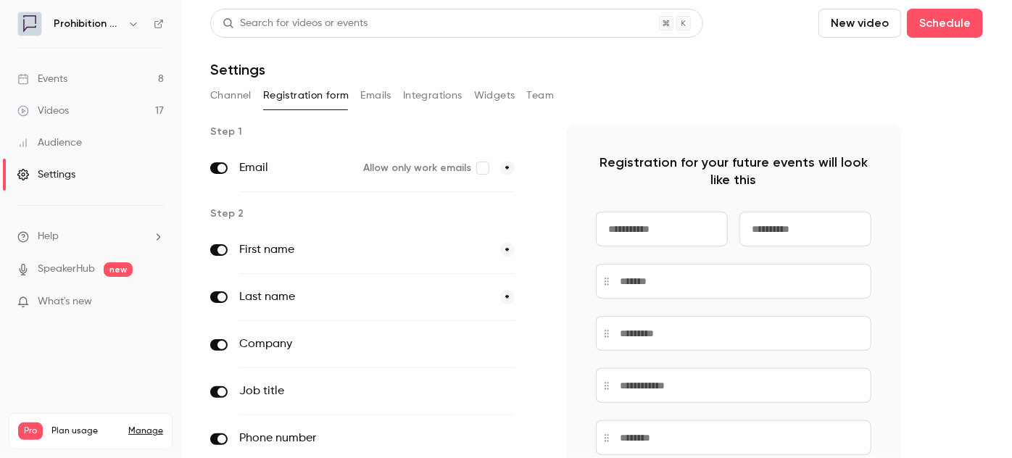
click at [386, 97] on button "Emails" at bounding box center [376, 95] width 30 height 23
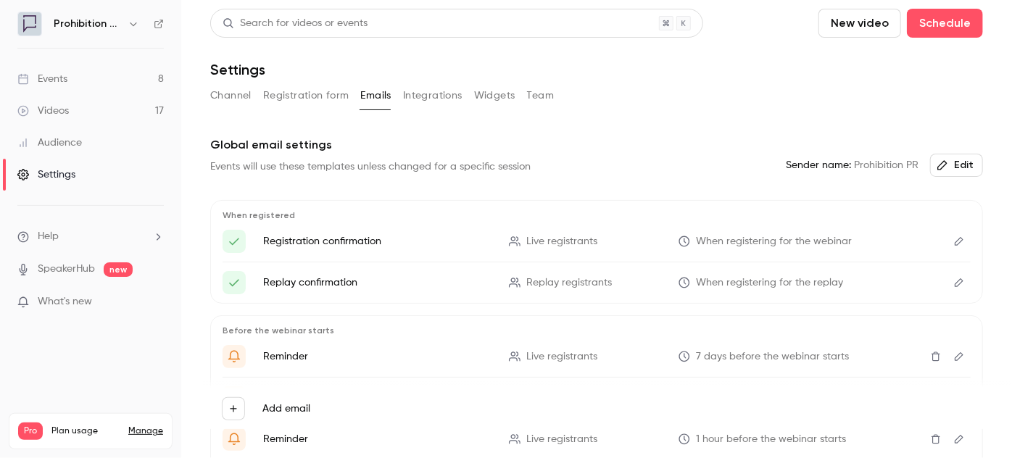
click at [446, 91] on button "Integrations" at bounding box center [432, 95] width 59 height 23
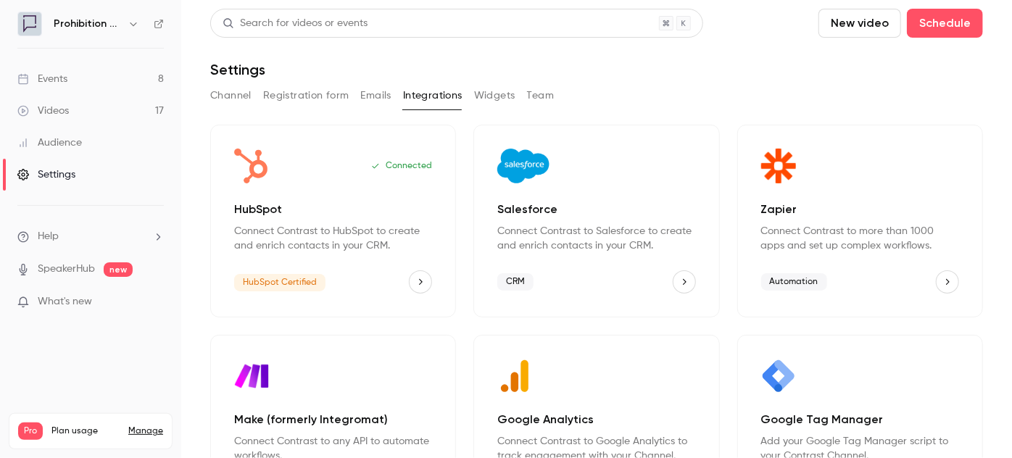
click at [493, 92] on button "Widgets" at bounding box center [494, 95] width 41 height 23
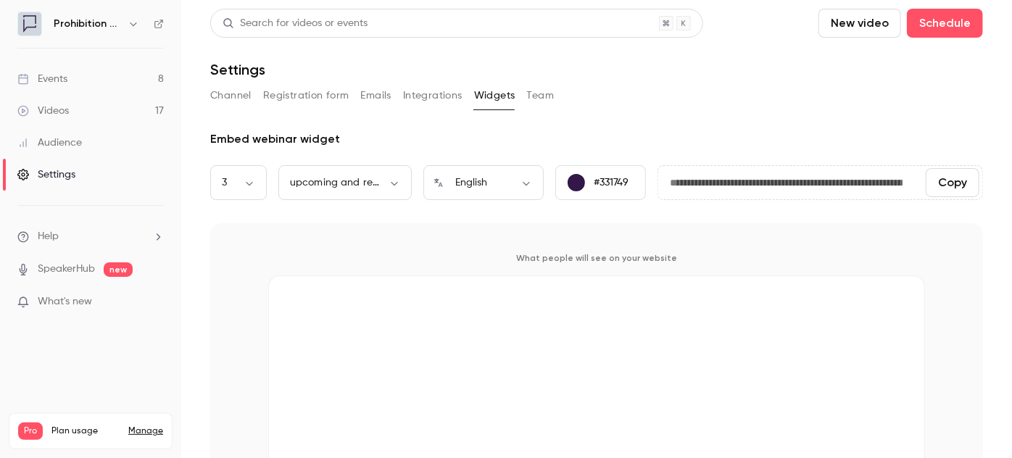
click at [544, 96] on button "Team" at bounding box center [541, 95] width 28 height 23
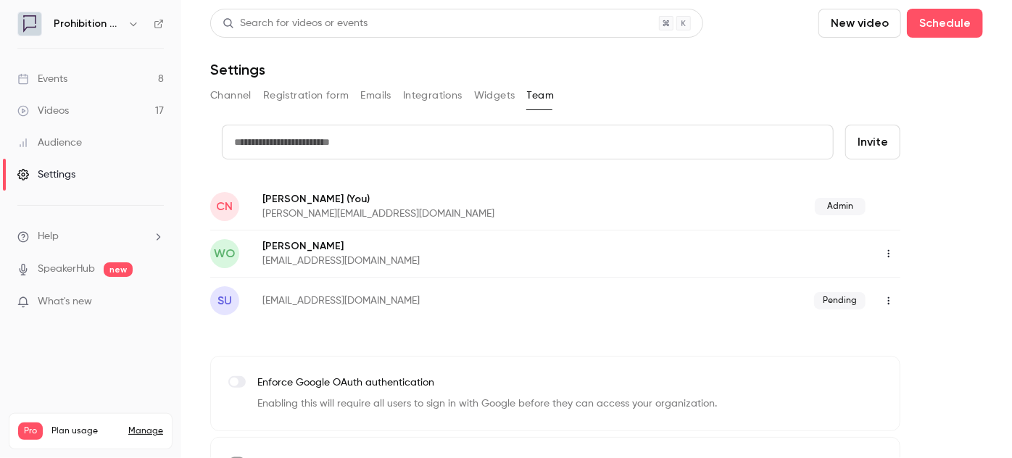
click at [489, 89] on button "Widgets" at bounding box center [494, 95] width 41 height 23
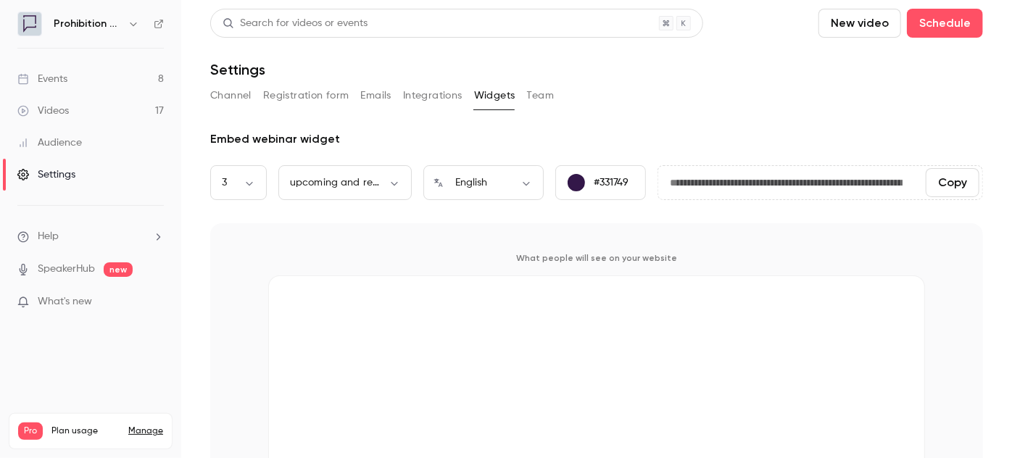
click at [439, 92] on button "Integrations" at bounding box center [432, 95] width 59 height 23
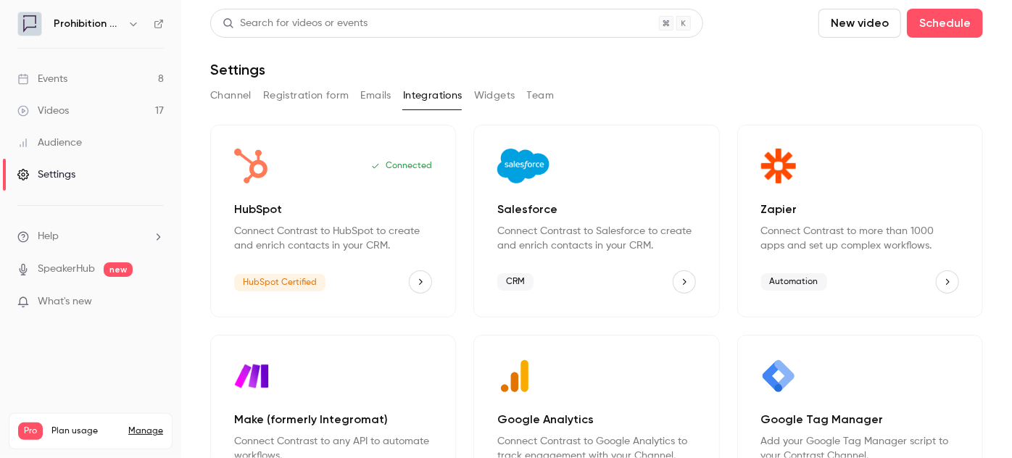
click at [77, 73] on link "Events 8" at bounding box center [90, 79] width 181 height 32
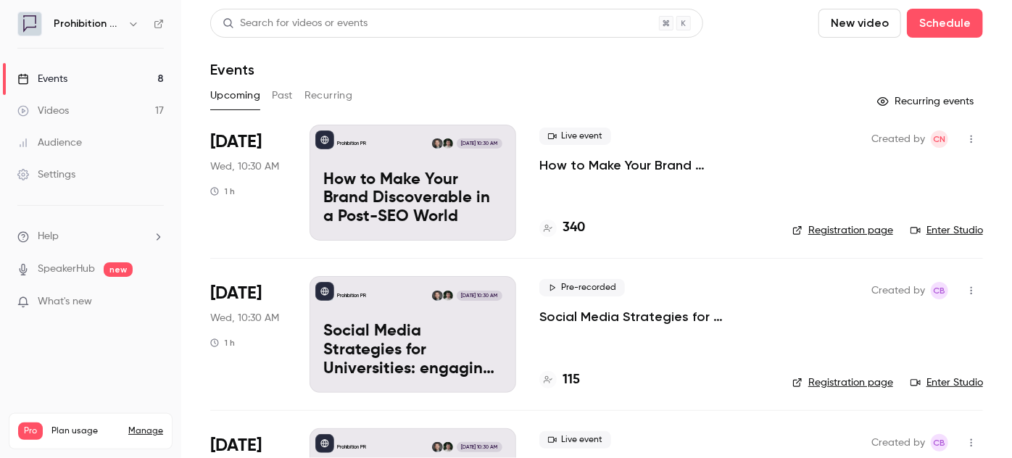
click at [80, 141] on div "Audience" at bounding box center [49, 143] width 65 height 14
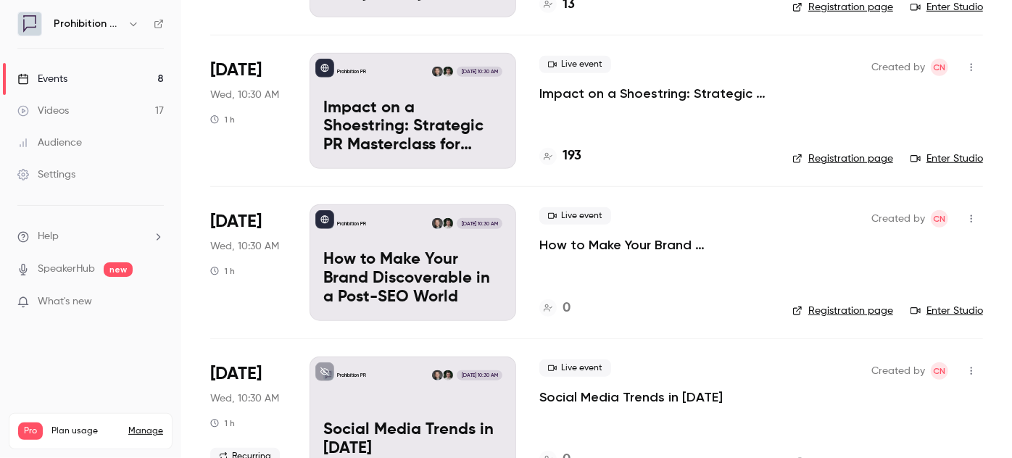
scroll to position [593, 0]
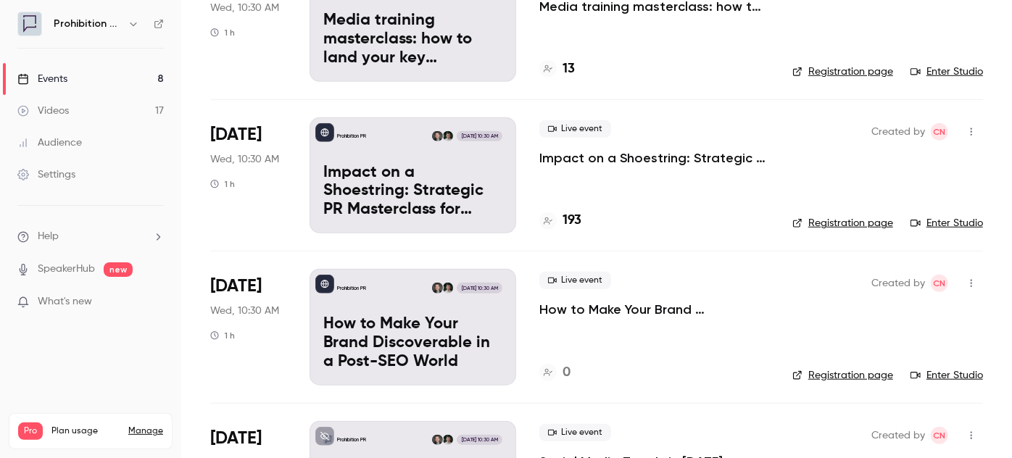
scroll to position [461, 0]
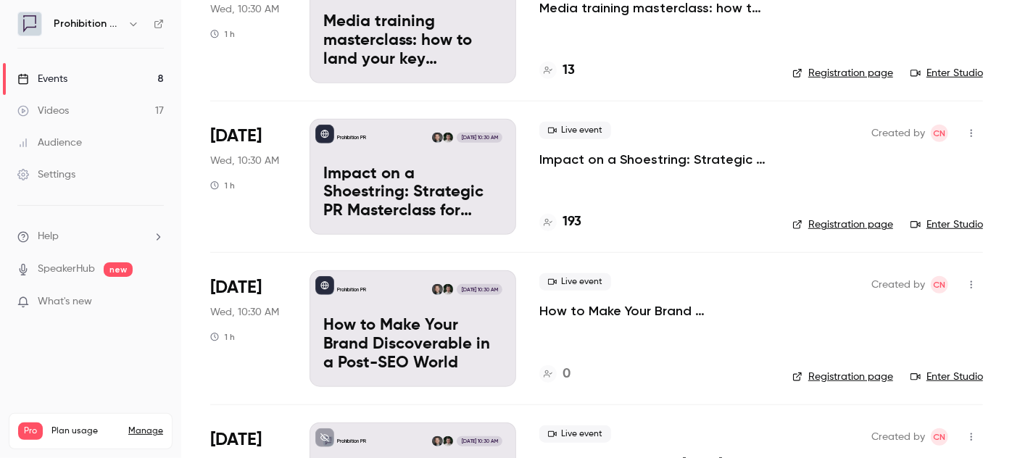
click at [965, 281] on icon "button" at bounding box center [971, 285] width 12 height 10
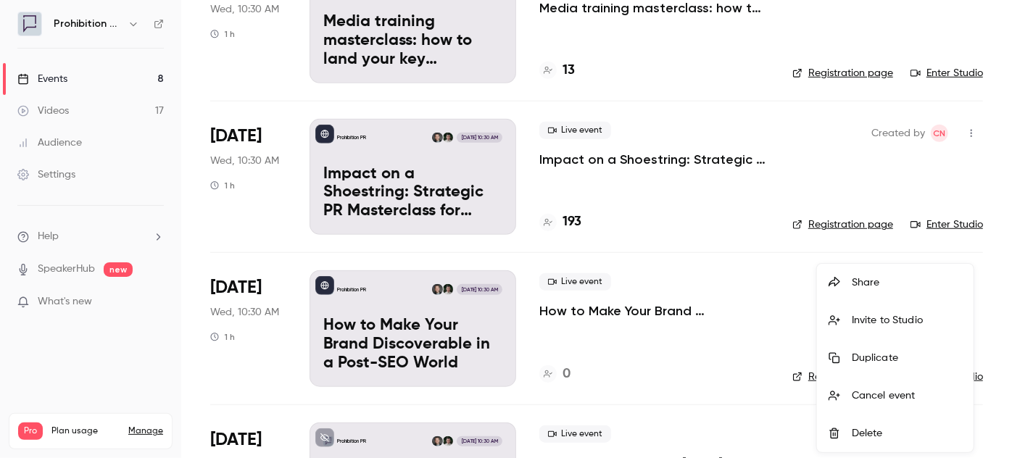
click at [670, 199] on div at bounding box center [506, 229] width 1012 height 458
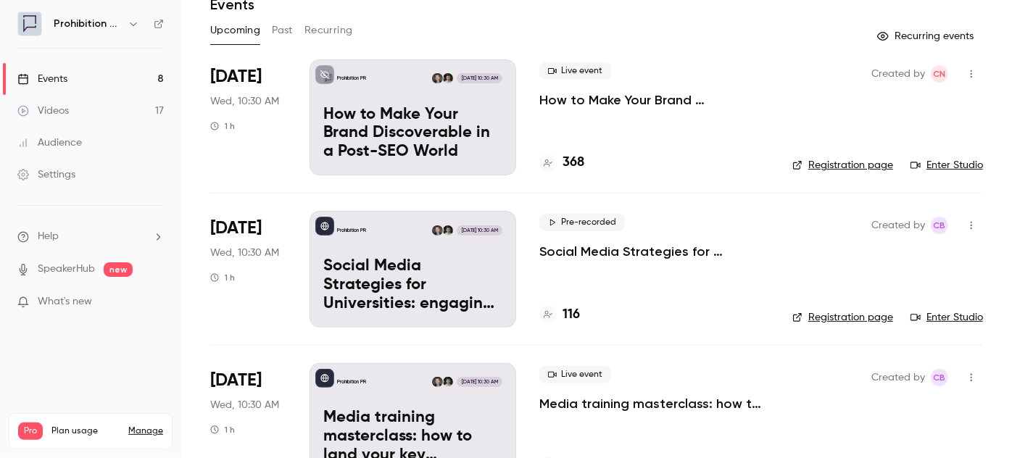
scroll to position [0, 0]
